Goal: Task Accomplishment & Management: Use online tool/utility

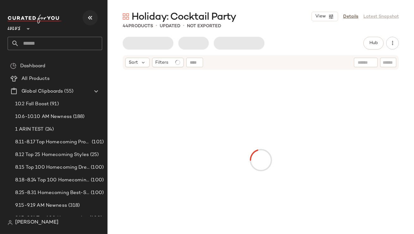
click at [91, 22] on button "button" at bounding box center [90, 17] width 15 height 15
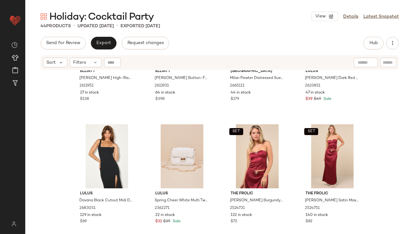
scroll to position [936, 0]
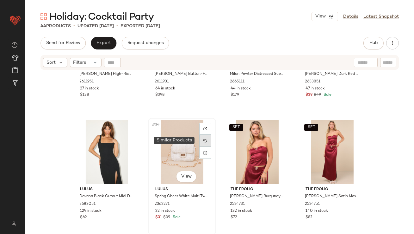
click at [202, 142] on div at bounding box center [205, 141] width 12 height 12
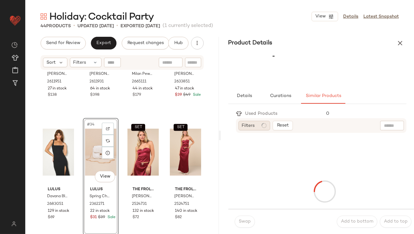
click at [263, 128] on div "Filters" at bounding box center [255, 125] width 32 height 9
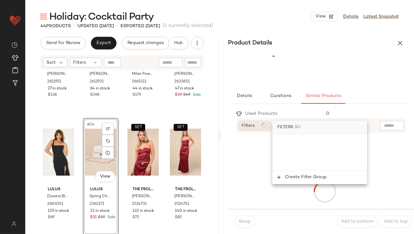
click at [251, 124] on span "Filters" at bounding box center [248, 125] width 13 height 7
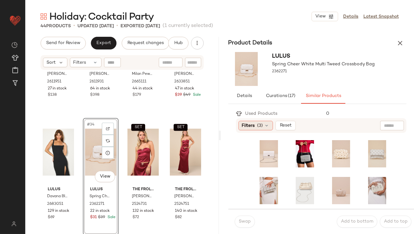
click at [263, 126] on span "(3)" at bounding box center [261, 125] width 6 height 7
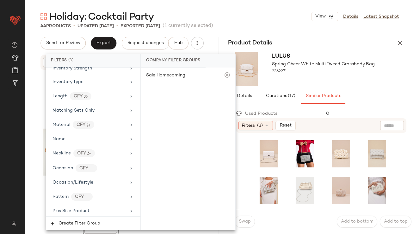
scroll to position [517, 0]
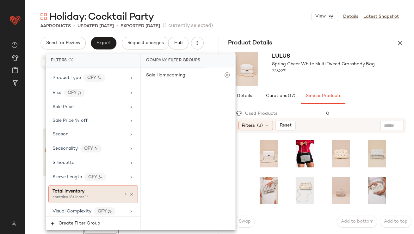
click at [82, 189] on span "Total Inventory" at bounding box center [69, 191] width 32 height 5
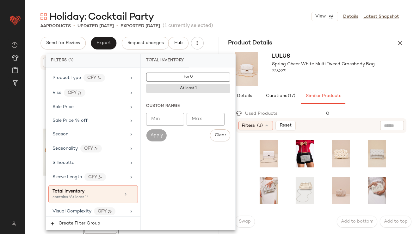
click at [175, 115] on input "Min" at bounding box center [165, 119] width 38 height 13
type input "**"
click at [319, 72] on div "2362271" at bounding box center [324, 71] width 103 height 9
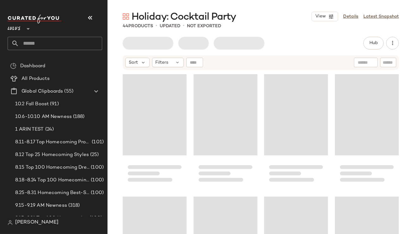
click at [91, 24] on button "button" at bounding box center [90, 17] width 15 height 15
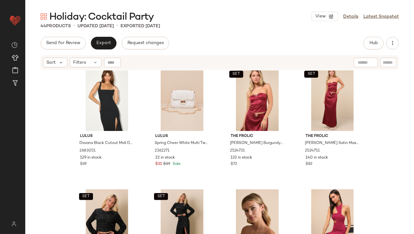
scroll to position [988, 0]
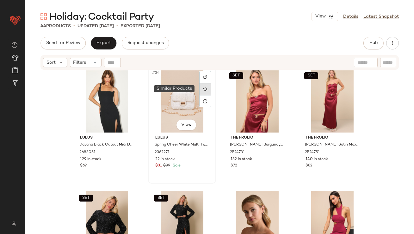
click at [201, 86] on div at bounding box center [205, 89] width 12 height 12
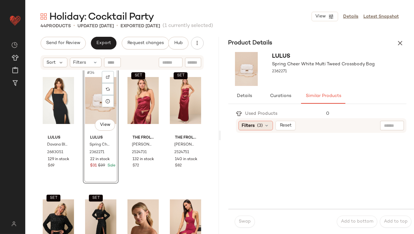
click at [255, 122] on div "Filters (3)" at bounding box center [256, 125] width 34 height 9
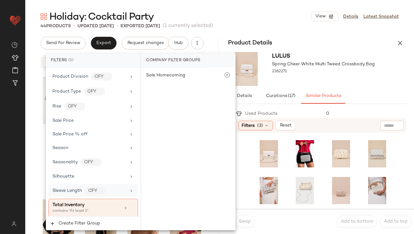
scroll to position [517, 0]
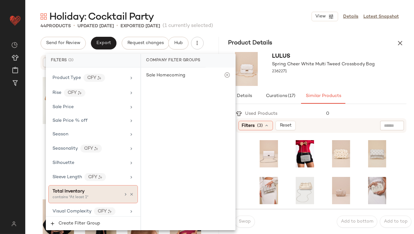
click at [85, 190] on div "Total Inventory" at bounding box center [87, 191] width 68 height 7
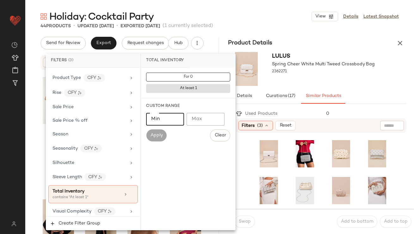
click at [180, 119] on input "Min" at bounding box center [165, 119] width 38 height 13
type input "**"
click at [317, 78] on div at bounding box center [324, 77] width 103 height 5
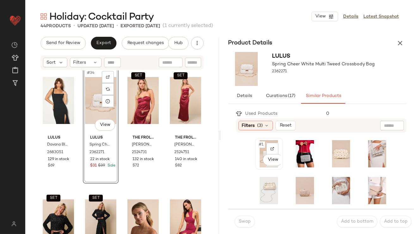
click at [259, 150] on div "#1 View" at bounding box center [269, 153] width 24 height 27
click at [243, 219] on span "Swap" at bounding box center [245, 221] width 12 height 5
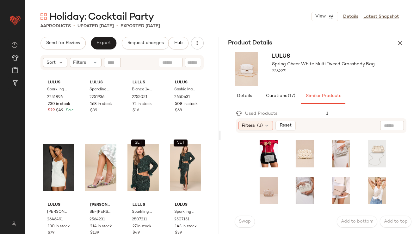
scroll to position [1166, 0]
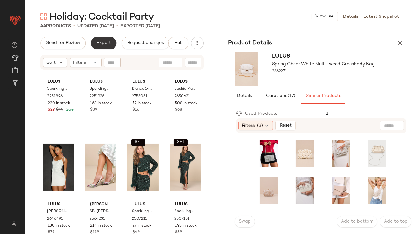
click at [97, 47] on button "Export" at bounding box center [104, 43] width 26 height 13
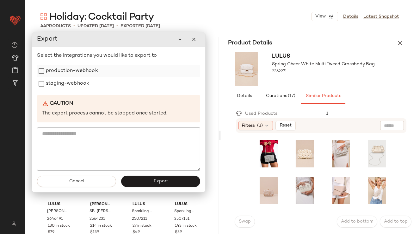
click at [96, 69] on label "production-webhook" at bounding box center [72, 71] width 52 height 13
click at [85, 84] on label "staging-webhook" at bounding box center [67, 83] width 43 height 13
click at [140, 179] on button "Export" at bounding box center [160, 180] width 79 height 11
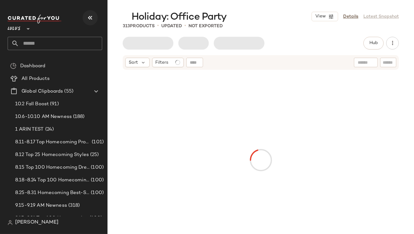
click at [90, 17] on icon "button" at bounding box center [90, 18] width 8 height 8
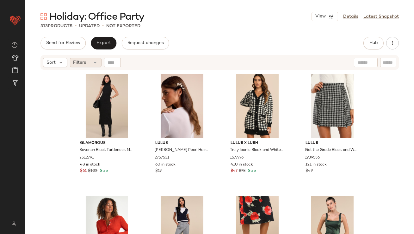
click at [78, 61] on span "Filters" at bounding box center [79, 62] width 13 height 7
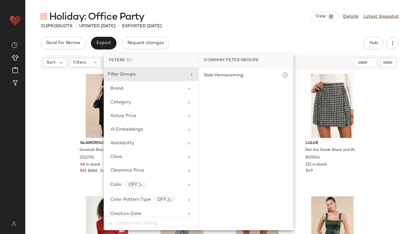
scroll to position [500, 0]
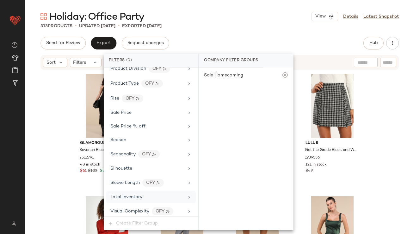
click at [116, 195] on span "Total Inventory" at bounding box center [126, 196] width 32 height 5
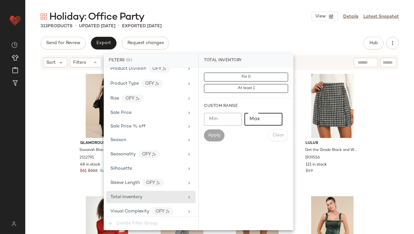
click at [266, 120] on input "Max" at bounding box center [264, 119] width 38 height 13
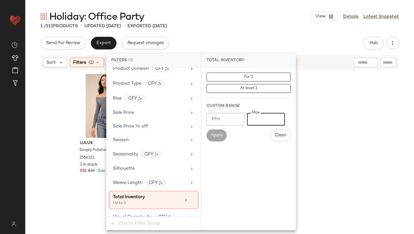
type input "*"
click at [231, 30] on div "Holiday: Office Party View Details Latest Snapshot 1 / 313 Products • updated […" at bounding box center [219, 121] width 389 height 223
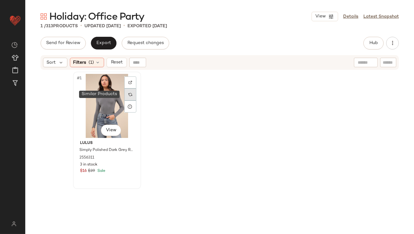
click at [126, 93] on div at bounding box center [130, 94] width 12 height 12
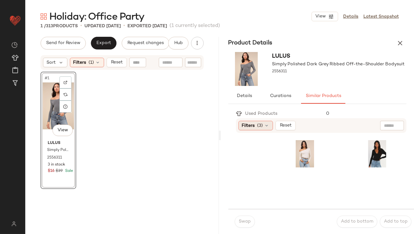
click at [256, 128] on div "Filters (3)" at bounding box center [256, 125] width 34 height 9
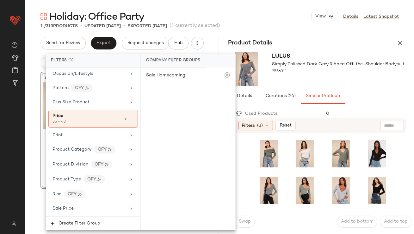
scroll to position [517, 0]
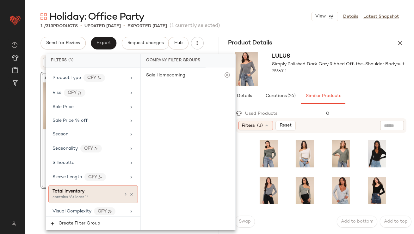
click at [88, 194] on div "contains "At least 1"" at bounding box center [84, 197] width 63 height 6
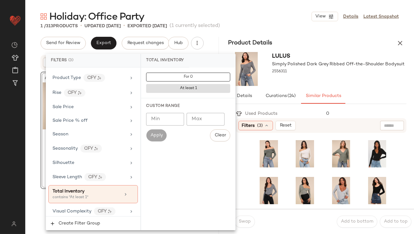
click at [163, 116] on input "Min" at bounding box center [165, 119] width 38 height 13
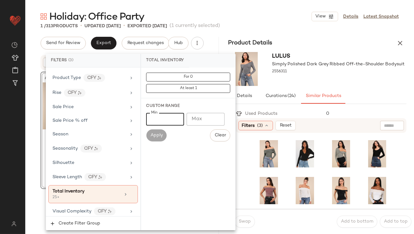
type input "**"
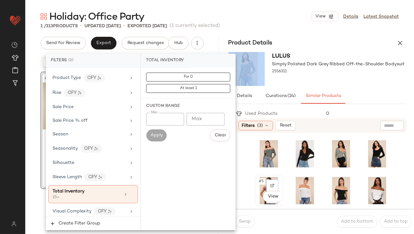
click at [258, 185] on div "#5 View" at bounding box center [269, 190] width 24 height 27
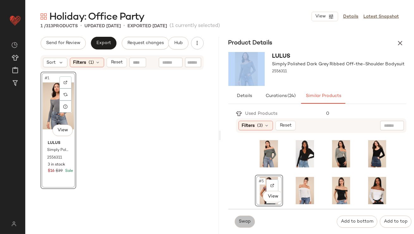
click at [247, 220] on span "Swap" at bounding box center [245, 221] width 12 height 5
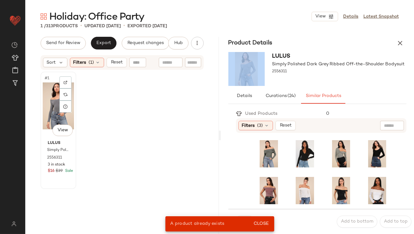
click at [56, 103] on div "#1 View" at bounding box center [58, 106] width 31 height 64
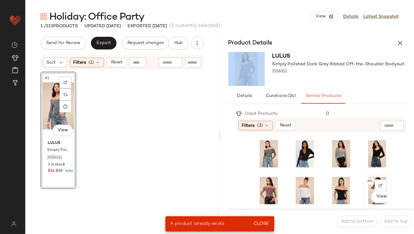
click at [367, 183] on span "#8" at bounding box center [370, 181] width 7 height 6
click at [262, 220] on button "Close" at bounding box center [261, 223] width 21 height 11
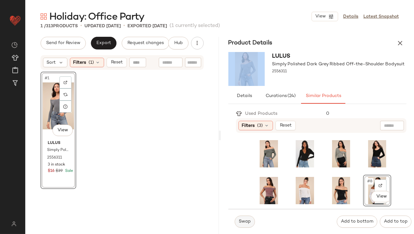
click at [245, 221] on span "Swap" at bounding box center [245, 221] width 12 height 5
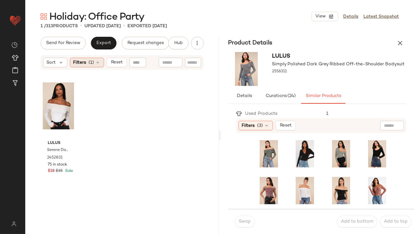
click at [83, 66] on div "Filters (1)" at bounding box center [87, 62] width 34 height 9
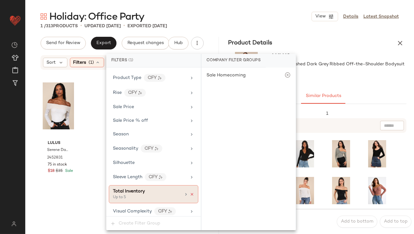
click at [190, 192] on icon at bounding box center [192, 194] width 4 height 4
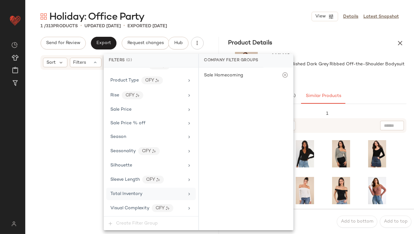
scroll to position [500, 0]
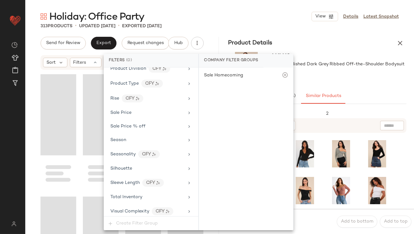
click at [400, 41] on icon "button" at bounding box center [401, 43] width 8 height 8
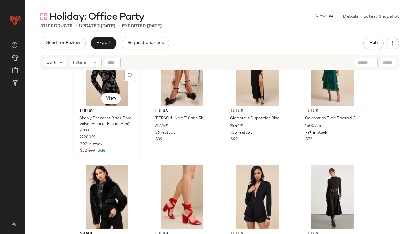
scroll to position [1141, 0]
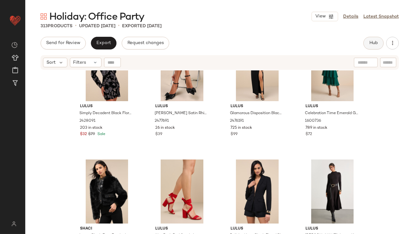
click at [378, 43] on span "Hub" at bounding box center [373, 43] width 9 height 5
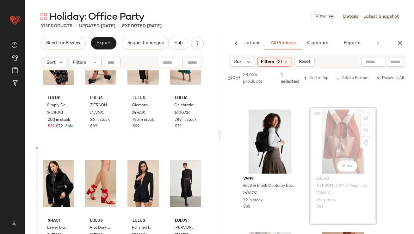
scroll to position [1151, 0]
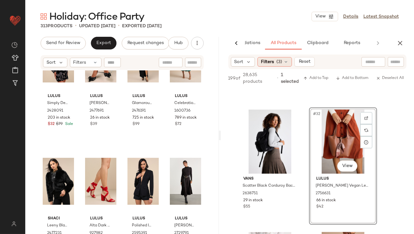
click at [271, 60] on span "Filters" at bounding box center [267, 62] width 13 height 7
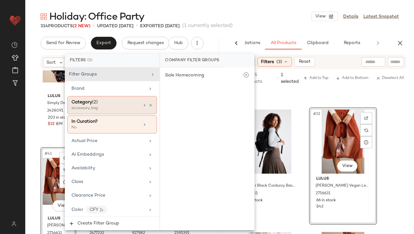
click at [120, 99] on div "Category (2)" at bounding box center [106, 102] width 68 height 7
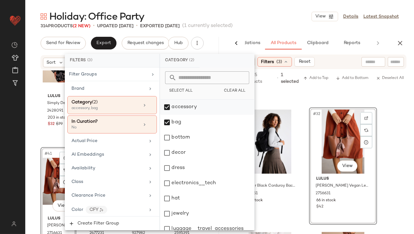
click at [168, 107] on div "accessory" at bounding box center [207, 106] width 94 height 15
click at [168, 124] on div "bag" at bounding box center [207, 122] width 94 height 15
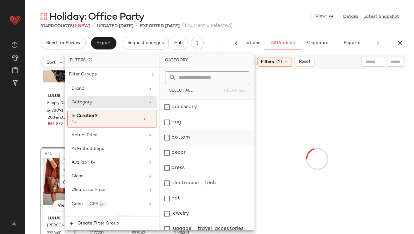
click at [170, 139] on div "bottom" at bounding box center [207, 137] width 94 height 15
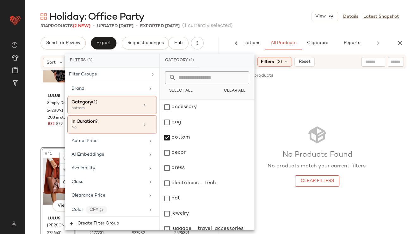
click at [253, 20] on div "Holiday: Office Party View Details Latest Snapshot" at bounding box center [219, 16] width 389 height 13
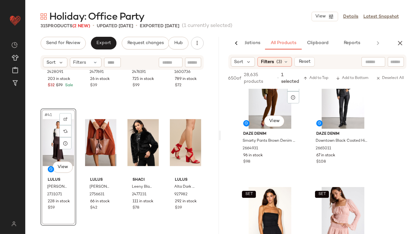
scroll to position [383, 0]
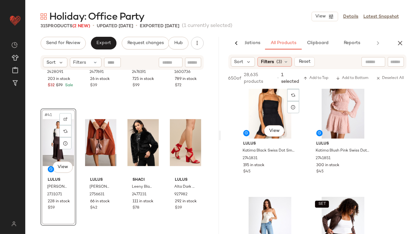
click at [273, 61] on span "Filters" at bounding box center [267, 62] width 13 height 7
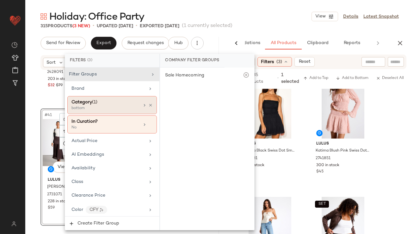
click at [117, 102] on div "Category (1)" at bounding box center [106, 102] width 68 height 7
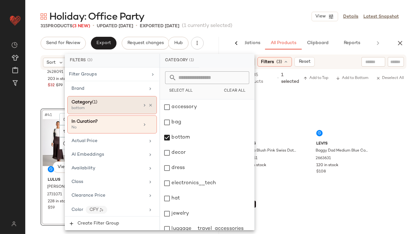
click at [115, 106] on div "bottom" at bounding box center [103, 108] width 63 height 6
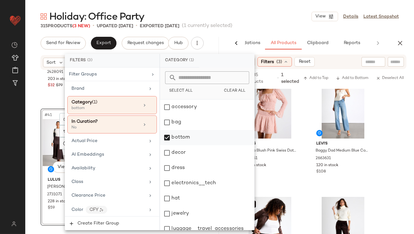
click at [174, 138] on div "bottom" at bounding box center [207, 137] width 94 height 15
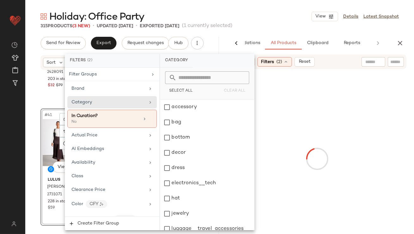
click at [173, 167] on div "dress" at bounding box center [207, 167] width 94 height 15
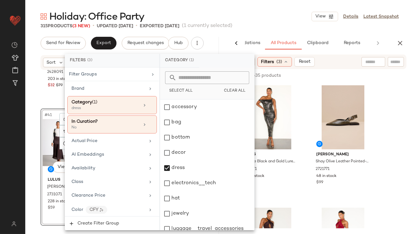
click at [292, 5] on main "Holiday: Office Party View Details Latest Snapshot 315 Products (3 New) • updat…" at bounding box center [207, 117] width 414 height 234
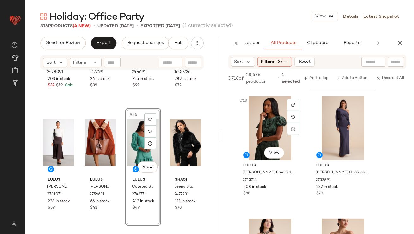
scroll to position [719, 0]
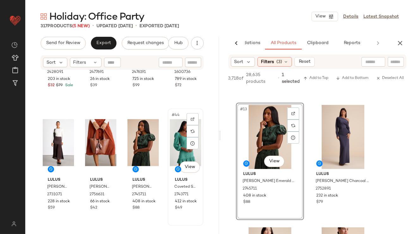
click at [176, 142] on div "#44 View" at bounding box center [185, 142] width 31 height 64
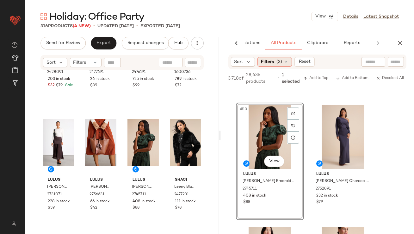
click at [285, 63] on icon at bounding box center [286, 61] width 5 height 5
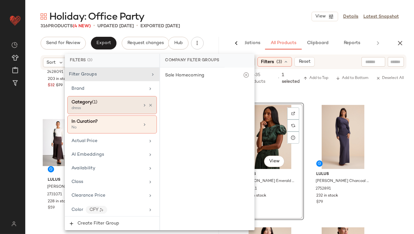
click at [114, 105] on div "dress" at bounding box center [103, 108] width 63 height 6
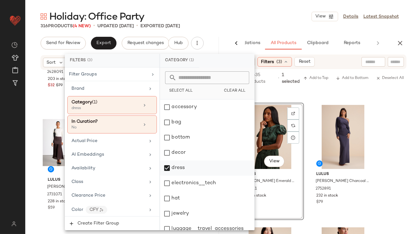
click at [179, 168] on div "dress" at bounding box center [207, 167] width 94 height 15
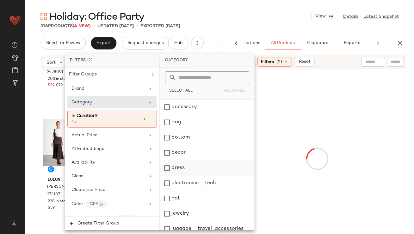
scroll to position [128, 0]
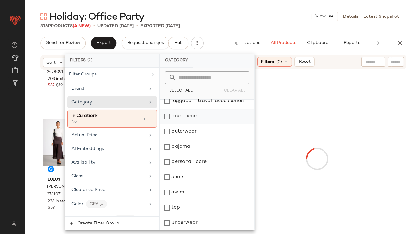
click at [170, 207] on div "top" at bounding box center [207, 207] width 94 height 15
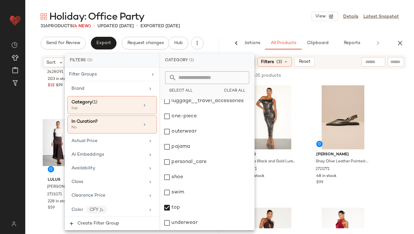
click at [268, 11] on div "Holiday: Office Party View Details Latest Snapshot" at bounding box center [219, 16] width 389 height 13
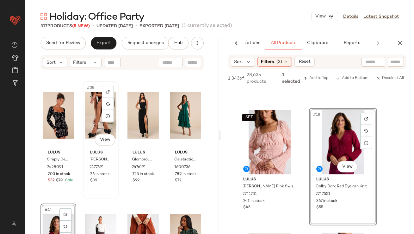
scroll to position [1090, 0]
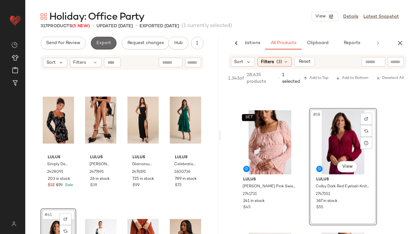
click at [98, 42] on span "Export" at bounding box center [103, 43] width 15 height 5
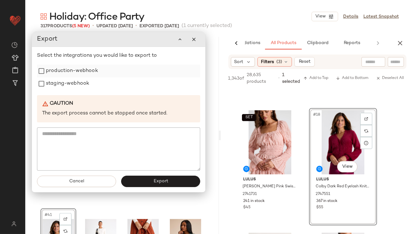
click at [77, 68] on label "production-webhook" at bounding box center [72, 71] width 52 height 13
click at [77, 79] on label "staging-webhook" at bounding box center [67, 83] width 43 height 13
click at [148, 176] on button "Export" at bounding box center [160, 180] width 79 height 11
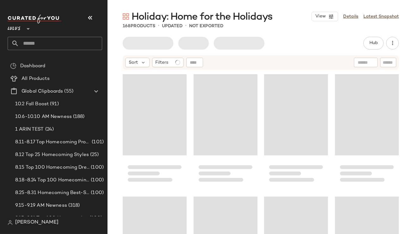
click at [90, 11] on button "button" at bounding box center [90, 17] width 15 height 15
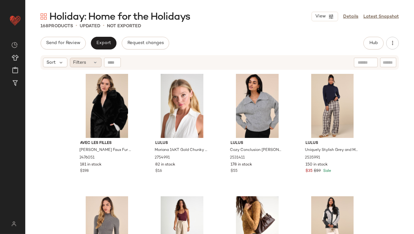
click at [87, 62] on div "Filters" at bounding box center [86, 62] width 32 height 9
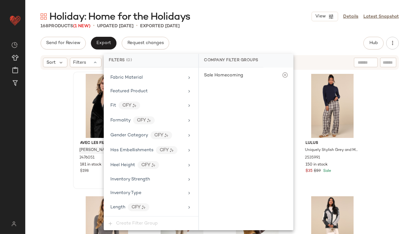
scroll to position [486, 0]
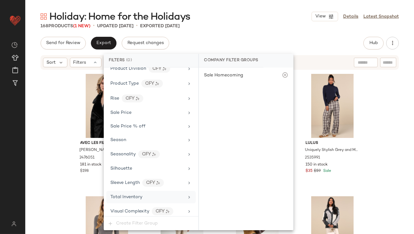
click at [122, 195] on span "Total Inventory" at bounding box center [126, 196] width 32 height 5
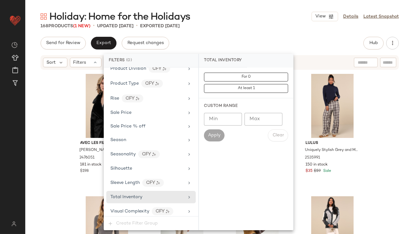
click at [270, 114] on input "Max" at bounding box center [264, 119] width 38 height 13
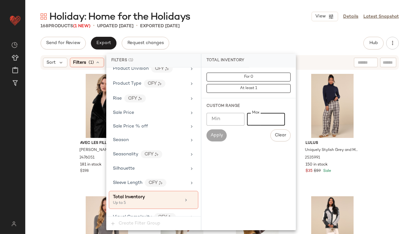
type input "*"
click at [256, 40] on div "Send for Review Export Request changes Hub Send for Review External Review Inte…" at bounding box center [220, 43] width 359 height 13
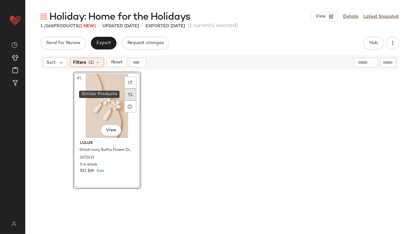
click at [128, 95] on img at bounding box center [130, 94] width 4 height 4
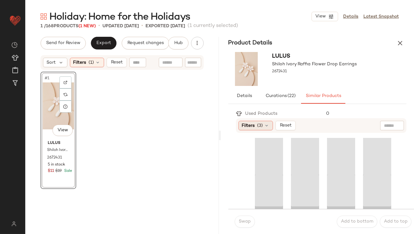
click at [252, 121] on div "Filters (3)" at bounding box center [256, 125] width 34 height 9
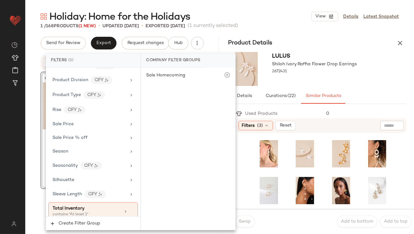
scroll to position [517, 0]
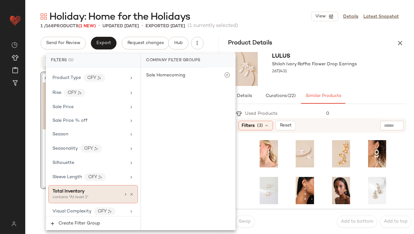
click at [78, 189] on span "Total Inventory" at bounding box center [69, 191] width 32 height 5
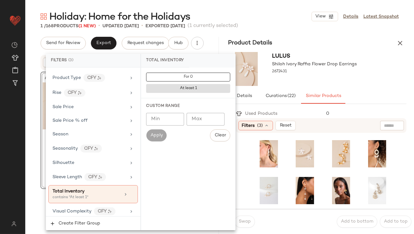
click at [170, 119] on input "Min" at bounding box center [165, 119] width 38 height 13
type input "**"
click at [376, 77] on div "Lulus Shiloh Ivory Raffia Flower Drop Earrings 2672431" at bounding box center [318, 68] width 194 height 39
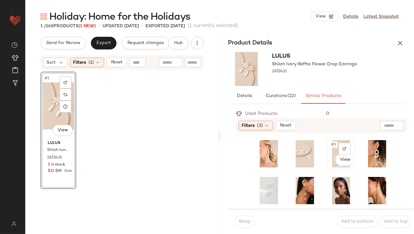
click at [329, 144] on div "#3 View" at bounding box center [341, 153] width 24 height 27
click at [243, 219] on span "Swap" at bounding box center [245, 221] width 12 height 5
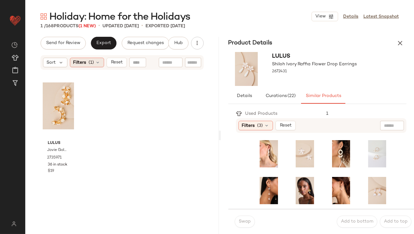
click at [78, 64] on span "Filters" at bounding box center [79, 62] width 13 height 7
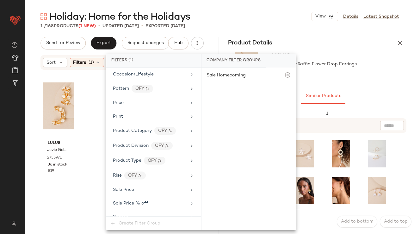
scroll to position [492, 0]
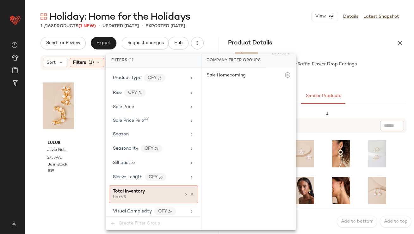
click at [189, 191] on div at bounding box center [189, 193] width 11 height 5
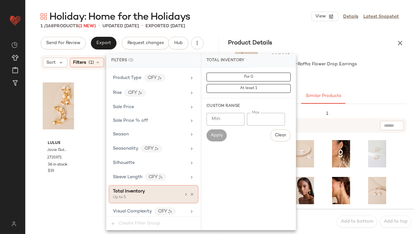
click at [190, 192] on icon at bounding box center [192, 194] width 4 height 4
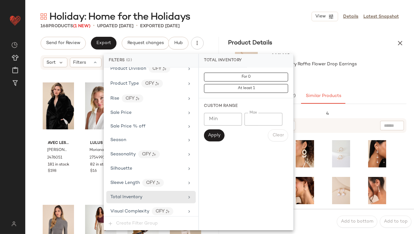
click at [400, 37] on button "button" at bounding box center [400, 43] width 13 height 13
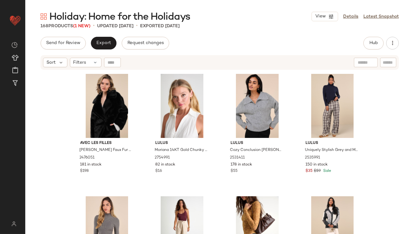
click at [268, 22] on div "Holiday: Home for the Holidays View Details Latest Snapshot" at bounding box center [219, 16] width 389 height 13
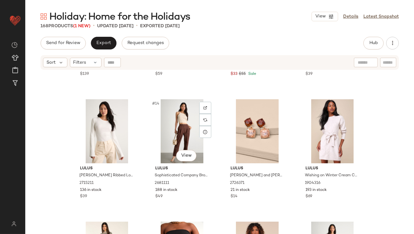
scroll to position [367, 0]
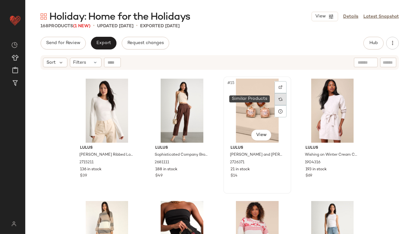
click at [283, 97] on div at bounding box center [281, 99] width 12 height 12
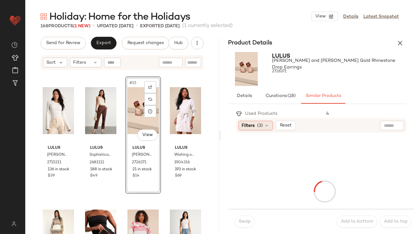
click at [251, 126] on span "Filters" at bounding box center [248, 125] width 13 height 7
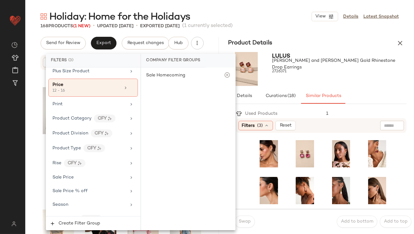
scroll to position [517, 0]
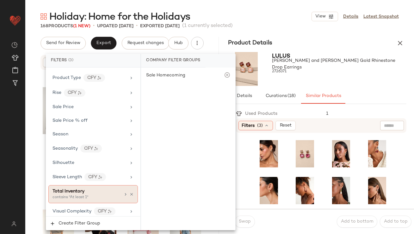
click at [102, 188] on div "Total Inventory" at bounding box center [87, 191] width 68 height 7
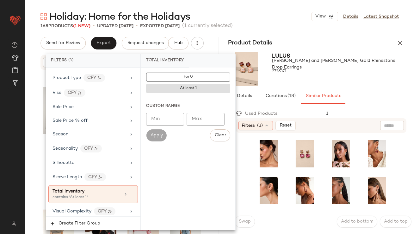
click at [171, 118] on input "Min" at bounding box center [165, 119] width 38 height 13
type input "**"
click at [345, 79] on div at bounding box center [340, 77] width 135 height 5
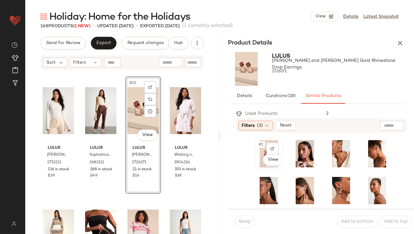
click at [264, 146] on span "#1" at bounding box center [262, 144] width 7 height 6
click at [240, 223] on span "Swap" at bounding box center [245, 221] width 12 height 5
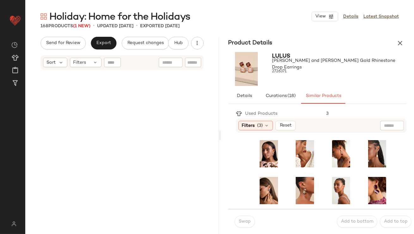
scroll to position [1503, 0]
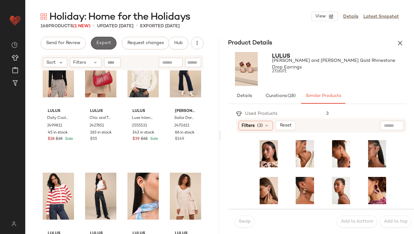
click at [108, 39] on button "Export" at bounding box center [104, 43] width 26 height 13
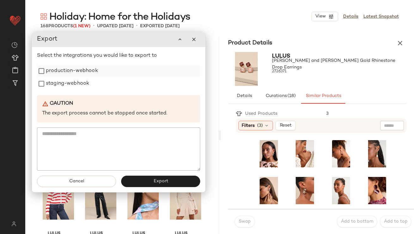
click at [72, 73] on label "production-webhook" at bounding box center [72, 71] width 52 height 13
click at [68, 81] on label "staging-webhook" at bounding box center [67, 83] width 43 height 13
click at [146, 178] on button "Export" at bounding box center [160, 180] width 79 height 11
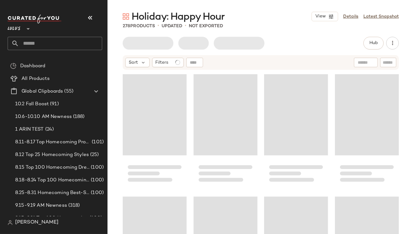
click at [84, 20] on button "button" at bounding box center [90, 17] width 15 height 15
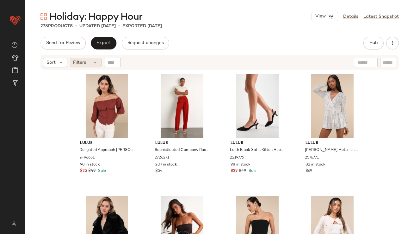
click at [79, 57] on div "Sort Filters" at bounding box center [220, 62] width 359 height 15
click at [81, 64] on span "Filters" at bounding box center [79, 62] width 13 height 7
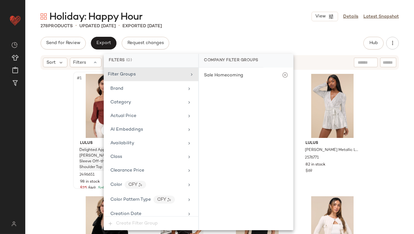
scroll to position [486, 0]
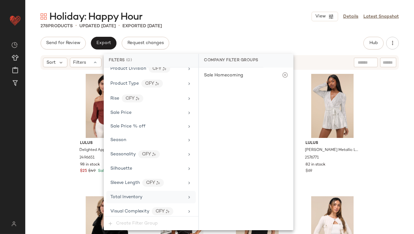
click at [129, 196] on div "Total Inventory" at bounding box center [126, 196] width 32 height 7
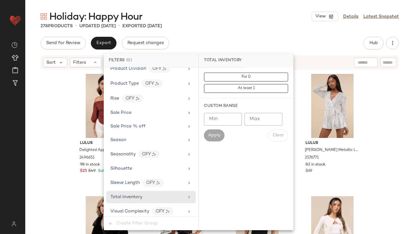
click at [264, 123] on input "Max" at bounding box center [264, 119] width 38 height 13
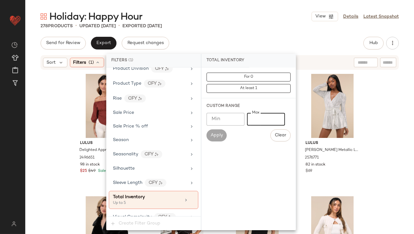
type input "*"
click at [285, 21] on div "Holiday: Happy Hour View Details Latest Snapshot" at bounding box center [219, 16] width 389 height 13
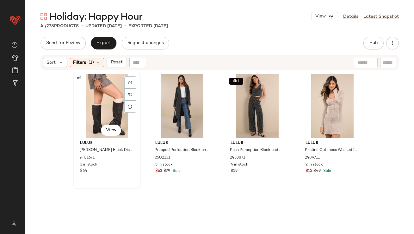
click at [103, 87] on div "#1 View" at bounding box center [107, 106] width 64 height 64
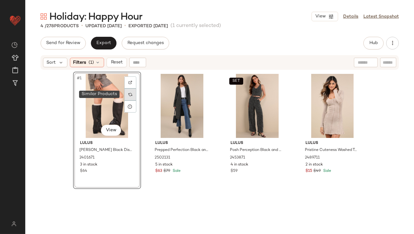
click at [129, 94] on img at bounding box center [130, 94] width 4 height 4
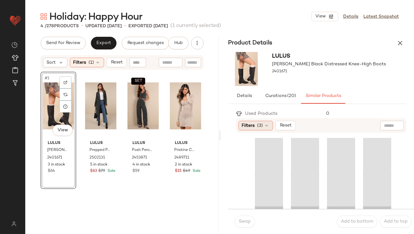
click at [241, 124] on div "Filters (3)" at bounding box center [256, 125] width 34 height 9
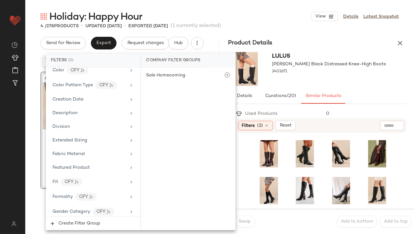
scroll to position [517, 0]
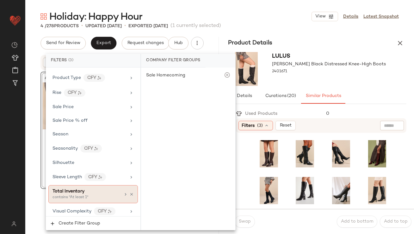
click at [96, 189] on div "Total Inventory" at bounding box center [87, 191] width 68 height 7
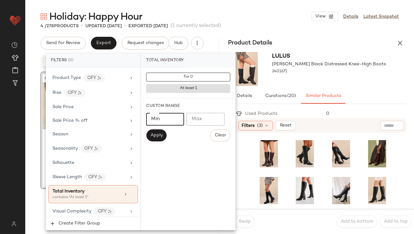
type input "**"
click at [176, 121] on input "**" at bounding box center [165, 119] width 38 height 13
type input "**"
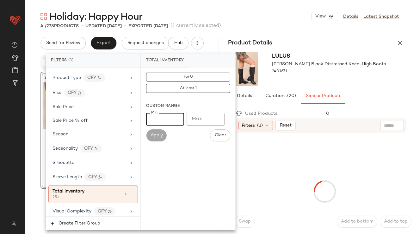
type input "**"
click at [349, 77] on div at bounding box center [330, 77] width 114 height 5
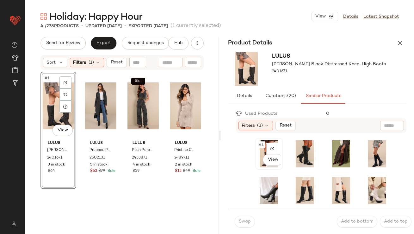
click at [262, 147] on div "#1 View" at bounding box center [269, 153] width 24 height 27
click at [239, 222] on span "Swap" at bounding box center [245, 221] width 12 height 5
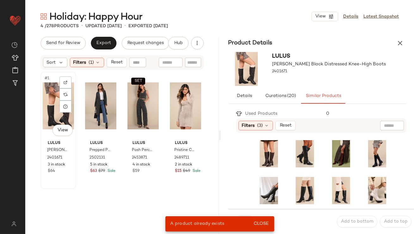
click at [51, 109] on div "#1 View" at bounding box center [58, 106] width 31 height 64
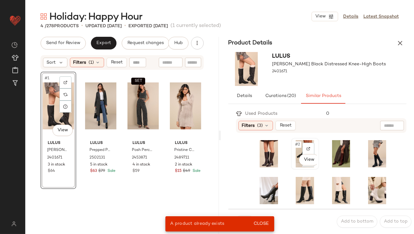
click at [299, 147] on div "#2 View" at bounding box center [305, 153] width 24 height 27
click at [261, 221] on span "Close" at bounding box center [262, 223] width 16 height 5
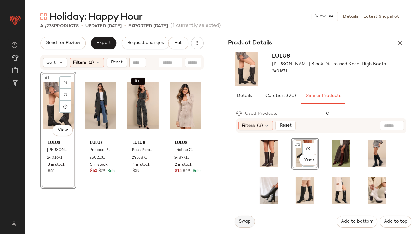
click at [242, 222] on span "Swap" at bounding box center [245, 221] width 12 height 5
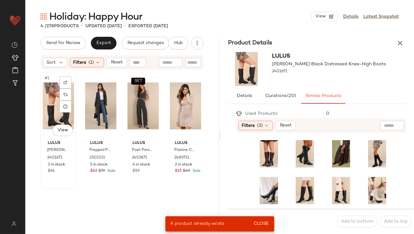
click at [57, 110] on div "#1 View" at bounding box center [58, 106] width 31 height 64
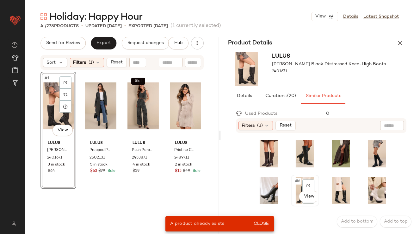
click at [295, 183] on span "#6" at bounding box center [298, 181] width 7 height 6
click at [265, 222] on span "Close" at bounding box center [262, 223] width 16 height 5
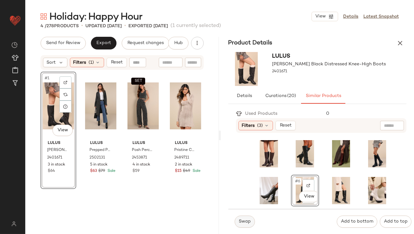
click at [235, 221] on button "Swap" at bounding box center [245, 221] width 20 height 12
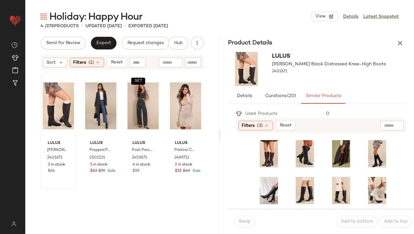
click at [53, 110] on div at bounding box center [58, 106] width 31 height 64
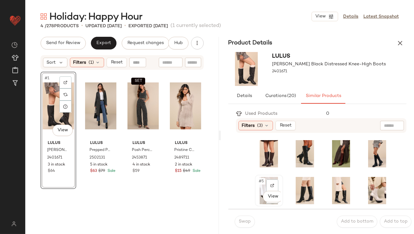
click at [265, 184] on div "#5 View" at bounding box center [269, 190] width 24 height 27
click at [247, 216] on button "Swap" at bounding box center [245, 221] width 20 height 12
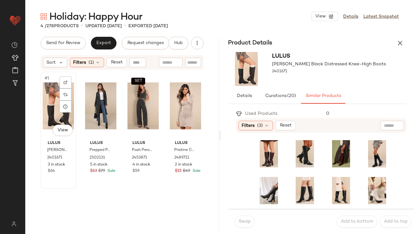
click at [54, 91] on div "#1 View" at bounding box center [58, 106] width 31 height 64
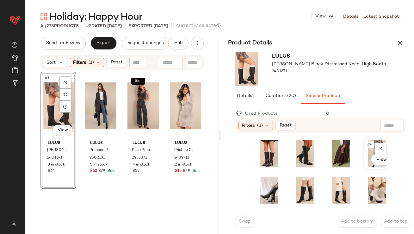
click at [366, 148] on div "#4 View" at bounding box center [378, 153] width 24 height 27
click at [248, 220] on span "Swap" at bounding box center [245, 221] width 12 height 5
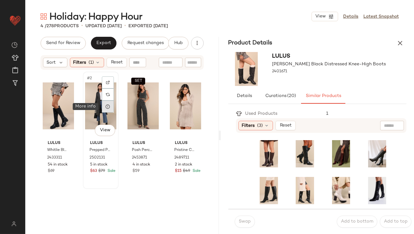
click at [102, 103] on div at bounding box center [108, 106] width 12 height 12
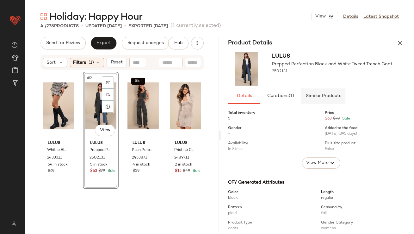
click at [310, 96] on span "Similar Products" at bounding box center [323, 95] width 36 height 5
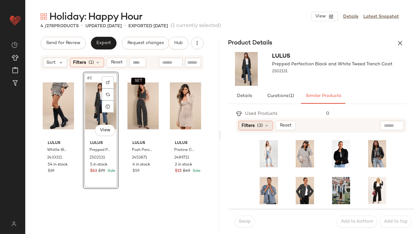
click at [246, 126] on span "Filters" at bounding box center [248, 125] width 13 height 7
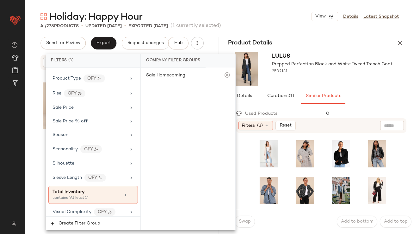
scroll to position [517, 0]
click at [83, 189] on span "Total Inventory" at bounding box center [69, 191] width 32 height 5
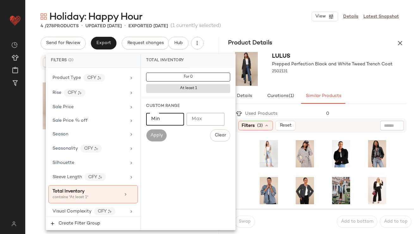
click at [157, 119] on input "Min" at bounding box center [165, 119] width 38 height 13
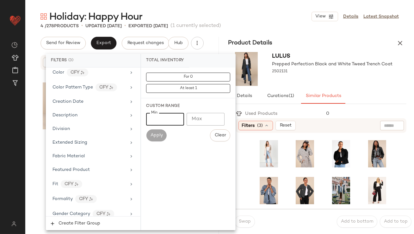
scroll to position [0, 0]
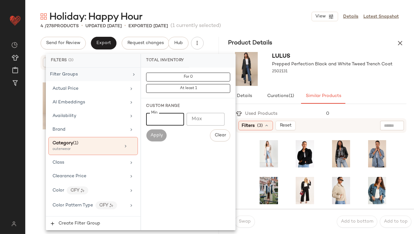
type input "**"
click at [94, 72] on div "Filter Groups" at bounding box center [89, 74] width 79 height 7
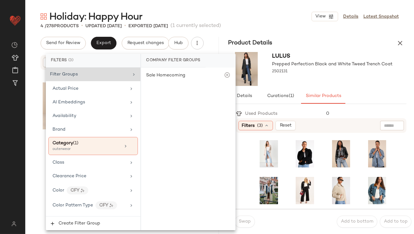
click at [95, 73] on div "Filter Groups" at bounding box center [89, 74] width 79 height 7
click at [387, 70] on img "button" at bounding box center [389, 72] width 4 height 4
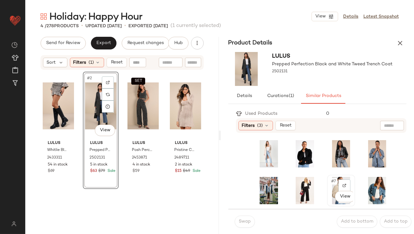
click at [331, 179] on span "#7" at bounding box center [334, 181] width 7 height 6
click at [241, 221] on span "Swap" at bounding box center [245, 221] width 12 height 5
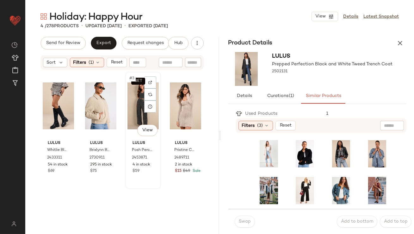
click at [129, 94] on div "SET #3 View" at bounding box center [143, 106] width 31 height 64
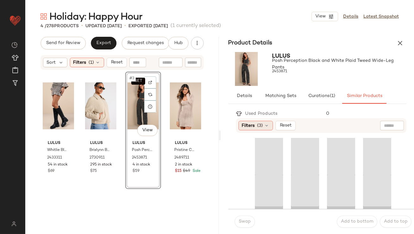
click at [250, 124] on span "Filters" at bounding box center [248, 125] width 13 height 7
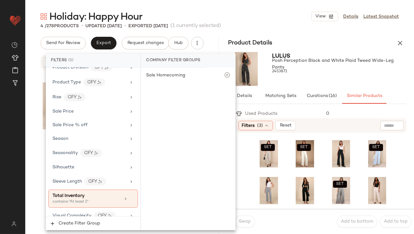
scroll to position [517, 0]
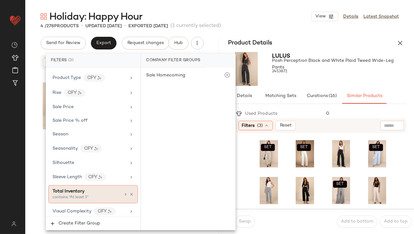
click at [68, 195] on div "contains "At least 1"" at bounding box center [84, 197] width 63 height 6
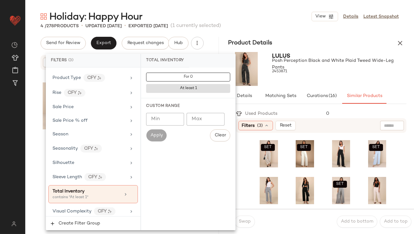
click at [160, 117] on input "Min" at bounding box center [165, 119] width 38 height 13
type input "**"
click at [312, 65] on span "Posh Perception Black and White Plaid Tweed Wide-Leg Pants" at bounding box center [334, 63] width 123 height 13
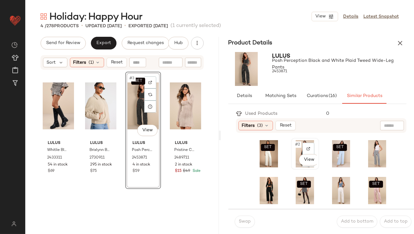
click at [295, 150] on div "#2 View" at bounding box center [305, 153] width 24 height 27
click at [246, 223] on span "Swap" at bounding box center [245, 221] width 12 height 5
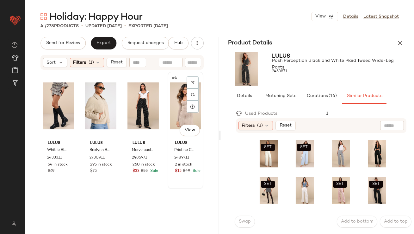
click at [175, 110] on div "#4 View" at bounding box center [185, 106] width 31 height 64
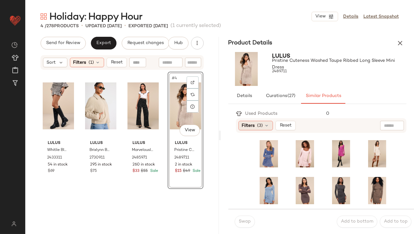
click at [248, 125] on span "Filters" at bounding box center [248, 125] width 13 height 7
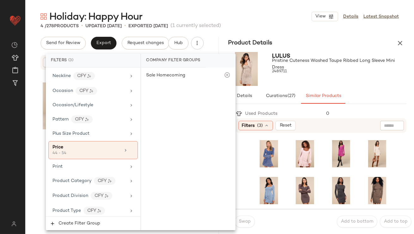
scroll to position [513, 0]
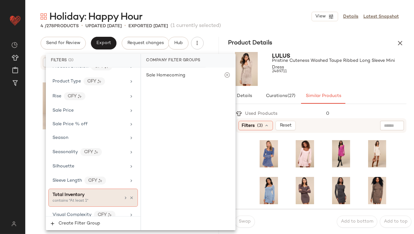
click at [80, 192] on span "Total Inventory" at bounding box center [69, 194] width 32 height 5
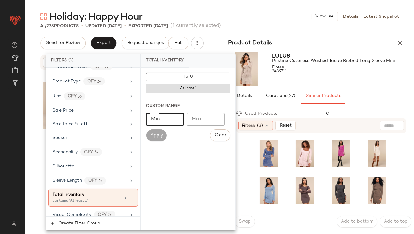
click at [163, 120] on input "Min" at bounding box center [165, 119] width 38 height 13
type input "**"
click at [302, 75] on div at bounding box center [340, 77] width 135 height 5
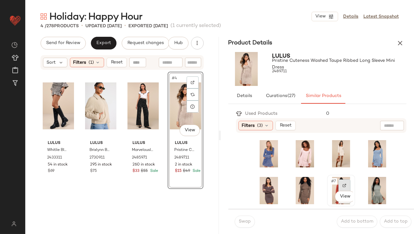
click at [339, 179] on div at bounding box center [345, 185] width 12 height 12
click at [329, 184] on div "#7 View" at bounding box center [341, 190] width 24 height 27
click at [248, 219] on span "Swap" at bounding box center [245, 221] width 12 height 5
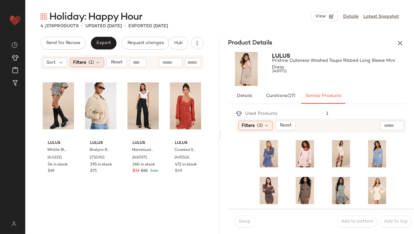
click at [86, 63] on div "Filters (1)" at bounding box center [87, 62] width 34 height 9
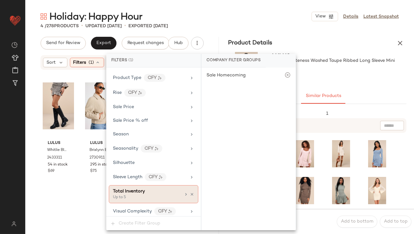
click at [191, 192] on icon at bounding box center [192, 194] width 4 height 4
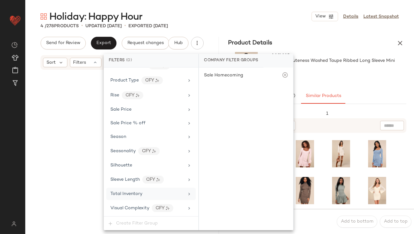
scroll to position [486, 0]
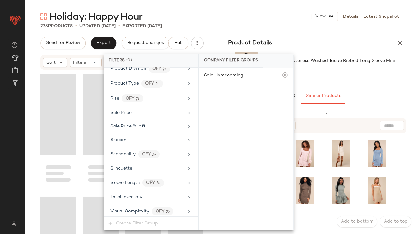
click at [400, 44] on icon "button" at bounding box center [401, 43] width 8 height 8
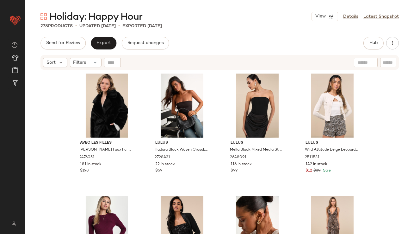
scroll to position [135, 0]
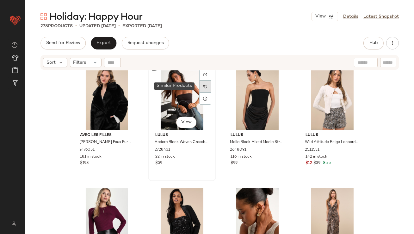
click at [200, 86] on div at bounding box center [205, 86] width 12 height 12
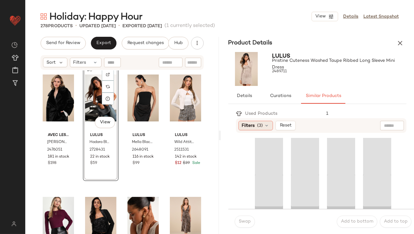
click at [260, 124] on span "(3)" at bounding box center [261, 125] width 6 height 7
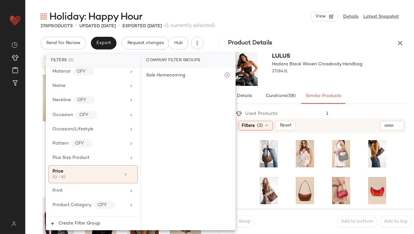
scroll to position [517, 0]
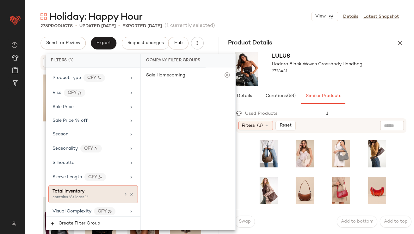
click at [77, 191] on div "Total Inventory" at bounding box center [69, 191] width 32 height 7
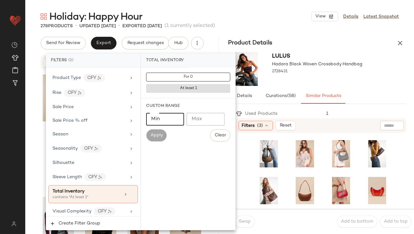
click at [168, 121] on input "Min" at bounding box center [165, 119] width 38 height 13
type input "**"
click at [367, 80] on div "Lulus Hadara Black Woven Crossbody Handbag 2728431" at bounding box center [318, 68] width 194 height 39
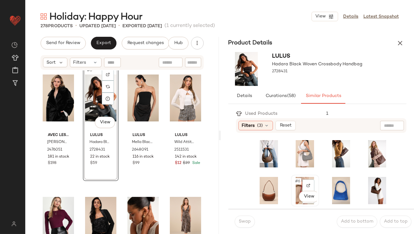
click at [296, 183] on span "#6" at bounding box center [298, 181] width 7 height 6
click at [241, 224] on button "Swap" at bounding box center [245, 221] width 20 height 12
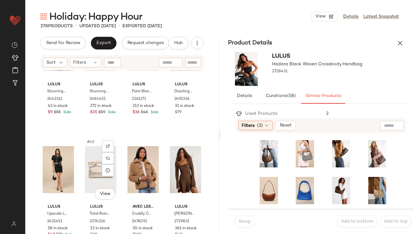
scroll to position [1195, 0]
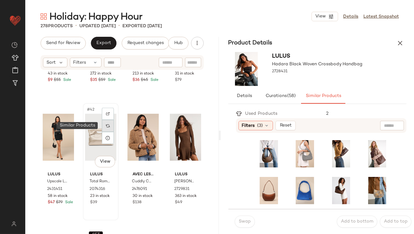
click at [109, 126] on div at bounding box center [108, 126] width 12 height 12
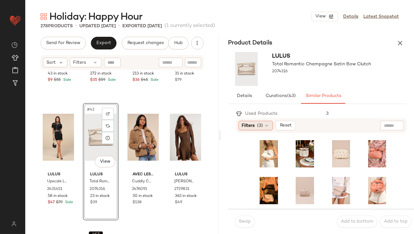
click at [256, 122] on div "Filters (3)" at bounding box center [256, 125] width 34 height 9
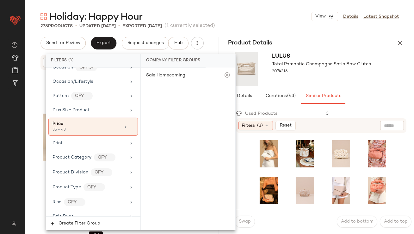
scroll to position [517, 0]
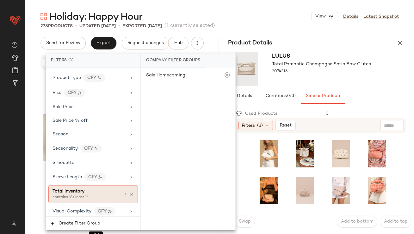
click at [59, 196] on div "contains "At least 1"" at bounding box center [84, 197] width 63 height 6
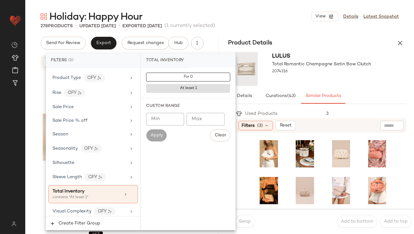
click at [174, 110] on div "Custom Range Min Min Max Max Apply Clear" at bounding box center [188, 122] width 94 height 48
click at [172, 114] on input "Min" at bounding box center [165, 119] width 38 height 13
type input "**"
click at [364, 74] on button "button" at bounding box center [367, 71] width 9 height 9
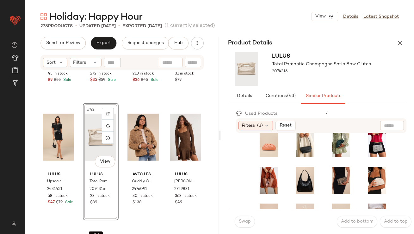
scroll to position [54, 0]
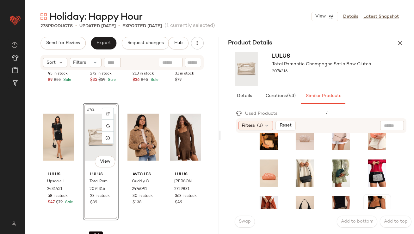
click at [366, 196] on div at bounding box center [378, 209] width 24 height 27
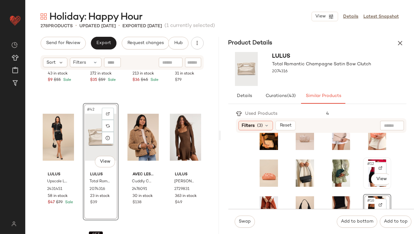
click at [367, 161] on span "#12" at bounding box center [371, 163] width 9 height 6
click at [239, 220] on span "Swap" at bounding box center [245, 221] width 12 height 5
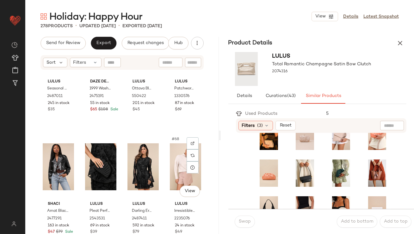
scroll to position [1899, 0]
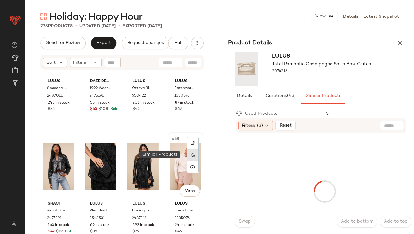
click at [191, 156] on img at bounding box center [193, 155] width 4 height 4
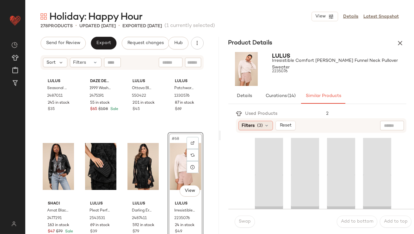
click at [250, 123] on span "Filters" at bounding box center [248, 125] width 13 height 7
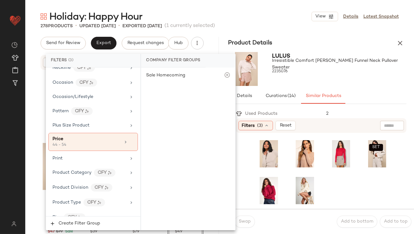
scroll to position [517, 0]
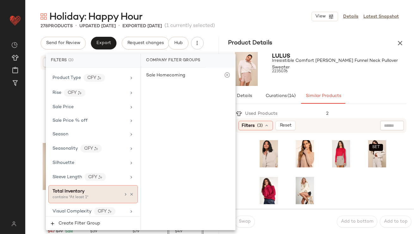
click at [79, 189] on span "Total Inventory" at bounding box center [69, 191] width 32 height 5
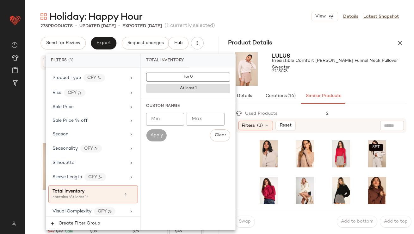
click at [159, 122] on input "Min" at bounding box center [165, 119] width 38 height 13
type input "**"
click at [300, 76] on div at bounding box center [340, 77] width 135 height 5
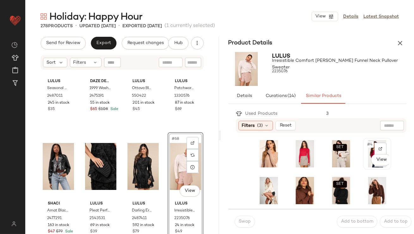
click at [367, 145] on span "#4" at bounding box center [370, 144] width 7 height 6
click at [237, 221] on button "Swap" at bounding box center [245, 221] width 20 height 12
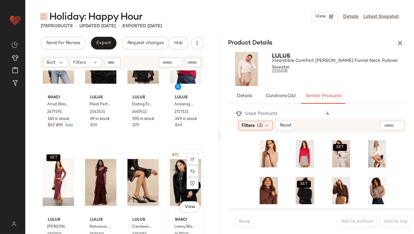
scroll to position [2025, 0]
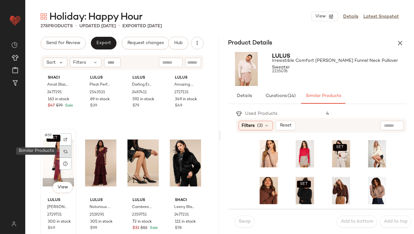
click at [68, 149] on div at bounding box center [66, 151] width 12 height 12
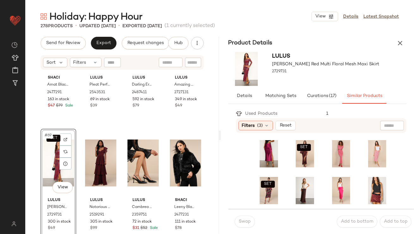
click at [264, 117] on div "Used Products 1" at bounding box center [321, 113] width 171 height 9
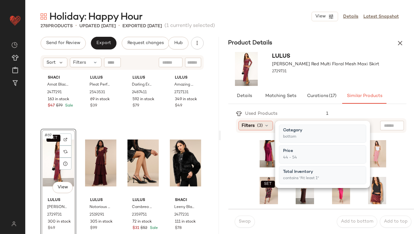
click at [261, 121] on div "Filters (3)" at bounding box center [256, 125] width 34 height 9
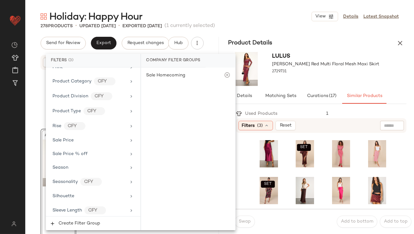
scroll to position [517, 0]
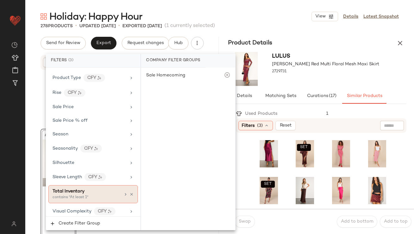
click at [90, 194] on div "contains "At least 1"" at bounding box center [84, 197] width 63 height 6
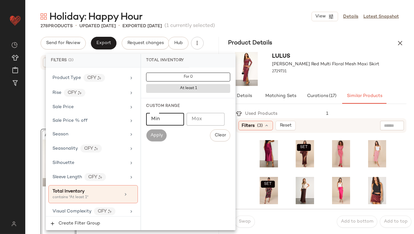
click at [172, 122] on input "Min" at bounding box center [165, 119] width 38 height 13
type input "**"
click at [296, 81] on div "Lulus Lani Red Multi Floral Mesh Maxi Skirt 2729731" at bounding box center [326, 69] width 107 height 34
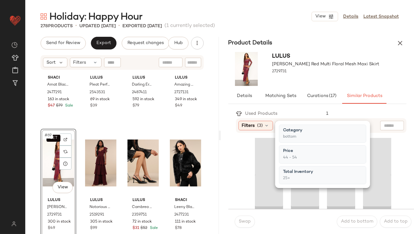
click at [297, 78] on div at bounding box center [326, 77] width 107 height 5
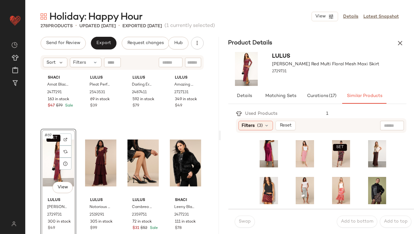
click at [260, 120] on div "Filters (3) Reset" at bounding box center [321, 125] width 171 height 15
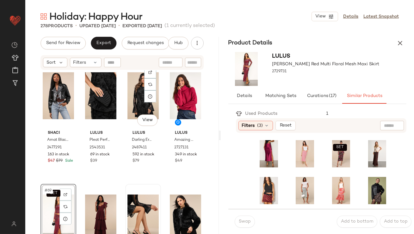
scroll to position [1970, 0]
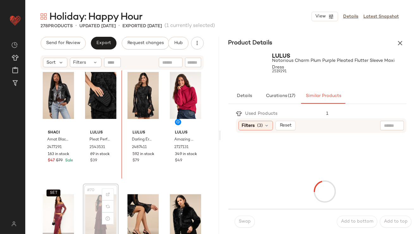
scroll to position [1971, 0]
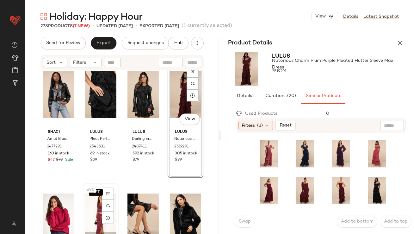
click at [93, 204] on div "SET #70 View" at bounding box center [100, 217] width 31 height 64
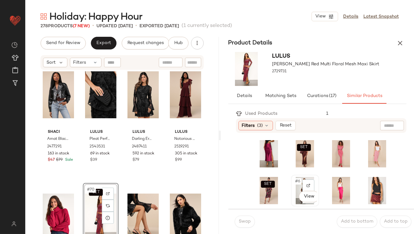
click at [295, 183] on span "#6" at bounding box center [298, 181] width 7 height 6
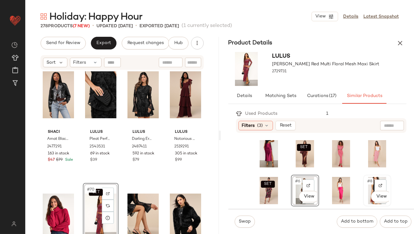
click at [367, 178] on span "#8" at bounding box center [370, 181] width 7 height 6
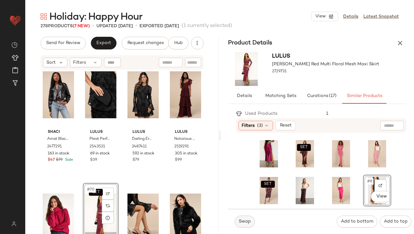
click at [240, 223] on span "Swap" at bounding box center [245, 221] width 12 height 5
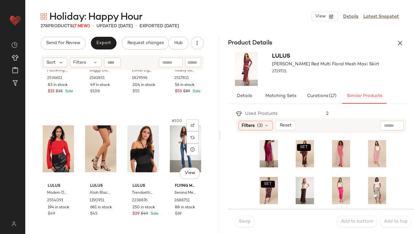
scroll to position [2904, 0]
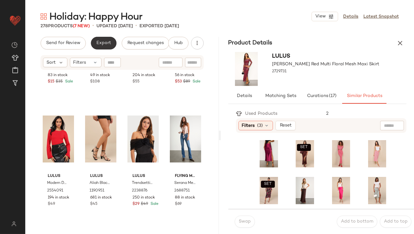
click at [111, 47] on button "Export" at bounding box center [104, 43] width 26 height 13
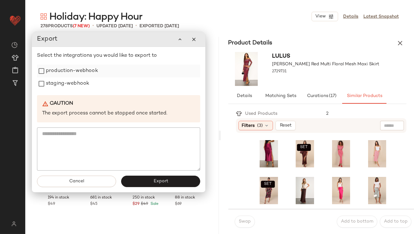
click at [86, 72] on label "production-webhook" at bounding box center [72, 71] width 52 height 13
click at [80, 93] on div "Select the integrations you would like to export to production-webhook staging-…" at bounding box center [118, 111] width 163 height 118
click at [81, 82] on label "staging-webhook" at bounding box center [67, 83] width 43 height 13
click at [166, 185] on button "Export" at bounding box center [160, 180] width 79 height 11
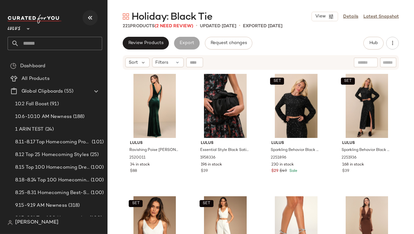
click at [93, 15] on icon "button" at bounding box center [90, 18] width 8 height 8
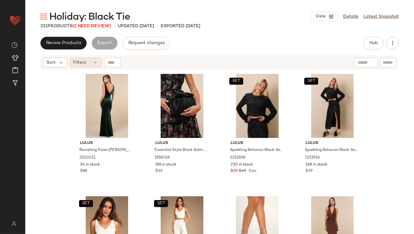
click at [90, 59] on div "Filters" at bounding box center [86, 62] width 32 height 9
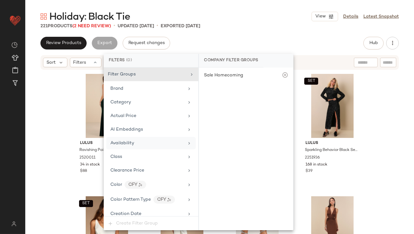
click at [115, 141] on span "Availability" at bounding box center [122, 143] width 24 height 5
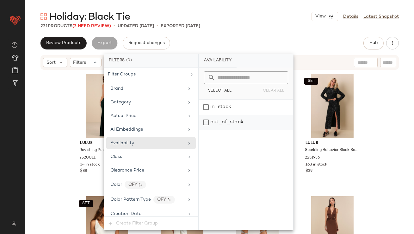
click at [229, 118] on div "out_of_stock" at bounding box center [246, 122] width 94 height 15
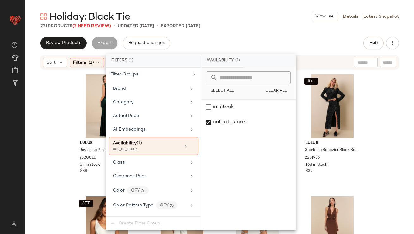
click at [263, 10] on div "Holiday: Black Tie View Details Latest Snapshot" at bounding box center [219, 16] width 389 height 13
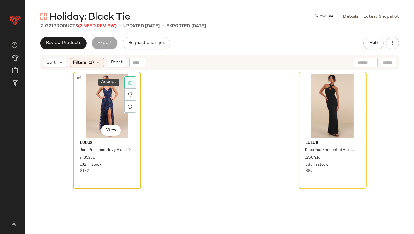
click at [129, 82] on icon at bounding box center [130, 82] width 4 height 4
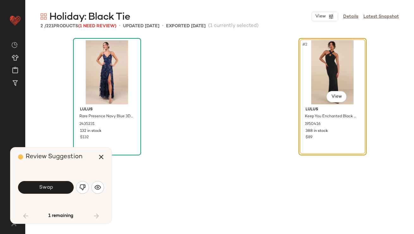
click at [349, 62] on div "#2 View" at bounding box center [333, 72] width 64 height 64
click at [49, 186] on span "Swap" at bounding box center [46, 187] width 14 height 6
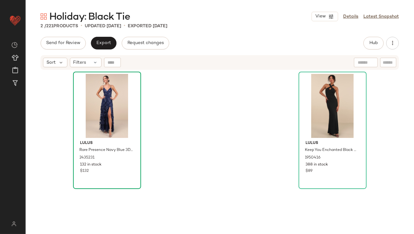
click at [91, 55] on div "Sort Filters" at bounding box center [220, 62] width 359 height 15
click at [91, 65] on div "Filters" at bounding box center [86, 62] width 32 height 9
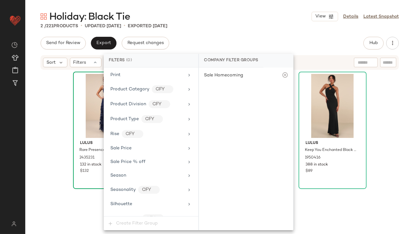
scroll to position [500, 0]
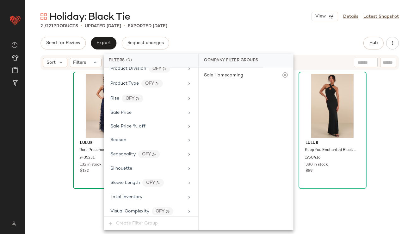
click at [200, 17] on div "Holiday: Black Tie View Details Latest Snapshot" at bounding box center [219, 16] width 389 height 13
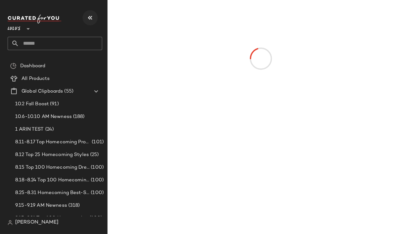
click at [91, 15] on icon "button" at bounding box center [90, 18] width 8 height 8
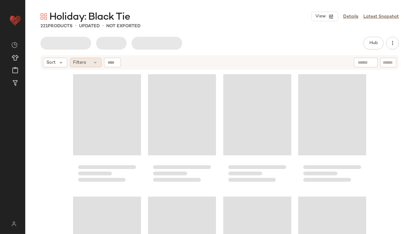
click at [84, 62] on span "Filters" at bounding box center [79, 62] width 13 height 7
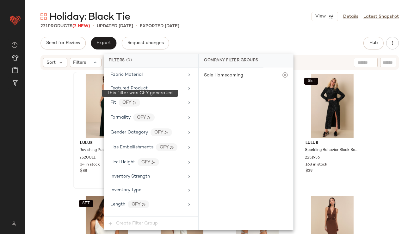
scroll to position [500, 0]
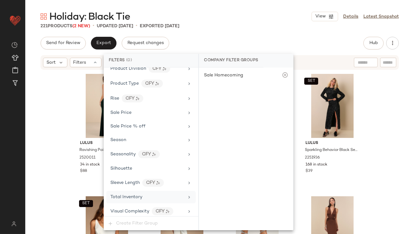
click at [131, 191] on div "Total Inventory" at bounding box center [151, 197] width 90 height 12
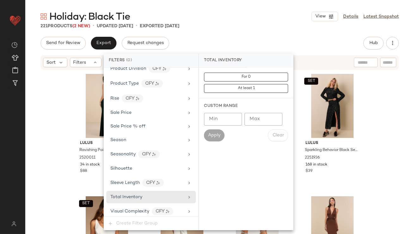
click at [245, 118] on input "Max" at bounding box center [264, 119] width 38 height 13
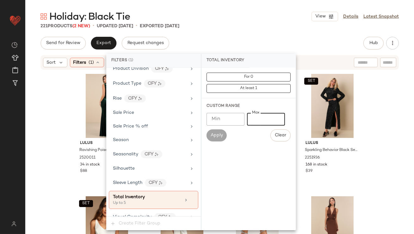
type input "*"
click at [247, 26] on div "221 Products (2 New) • updated [DATE] • Exported [DATE]" at bounding box center [219, 26] width 389 height 6
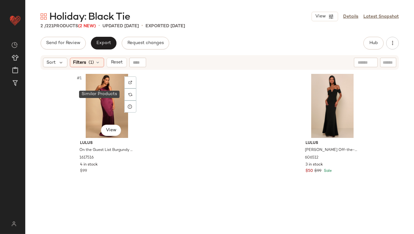
click at [129, 91] on div at bounding box center [130, 94] width 12 height 12
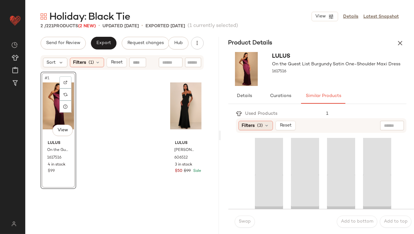
click at [251, 125] on span "Filters" at bounding box center [248, 125] width 13 height 7
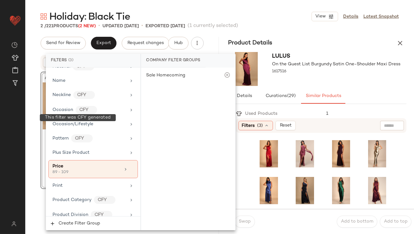
scroll to position [517, 0]
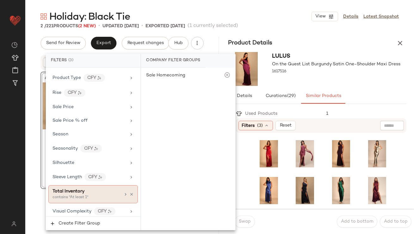
click at [79, 194] on div "contains "At least 1"" at bounding box center [84, 197] width 63 height 6
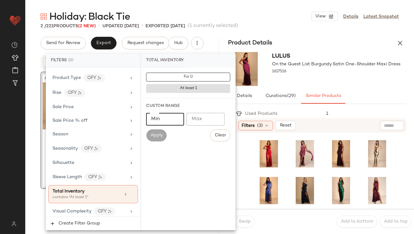
click at [172, 121] on input "Min" at bounding box center [165, 119] width 38 height 13
type input "**"
click at [322, 82] on div "Lulus On the Guest List Burgundy Satin One-Shoulder Maxi Dress 1617516" at bounding box center [337, 69] width 128 height 34
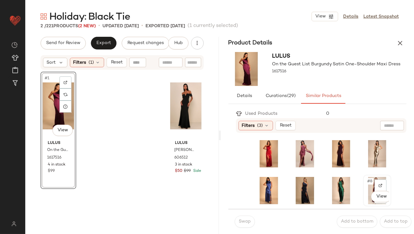
click at [366, 181] on div "#8 View" at bounding box center [378, 190] width 24 height 27
click at [244, 222] on span "Swap" at bounding box center [245, 221] width 12 height 5
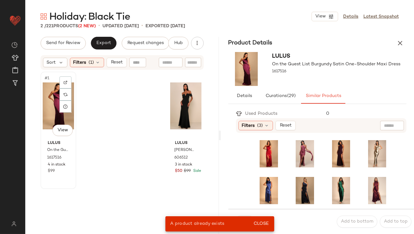
click at [43, 91] on div "#1 View" at bounding box center [58, 106] width 31 height 64
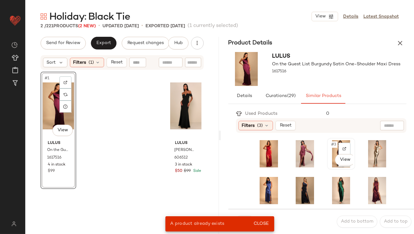
click at [335, 141] on div "#3 View" at bounding box center [341, 153] width 24 height 27
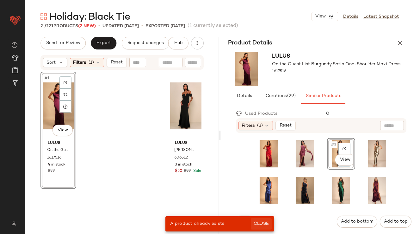
click at [266, 219] on button "Close" at bounding box center [261, 223] width 21 height 11
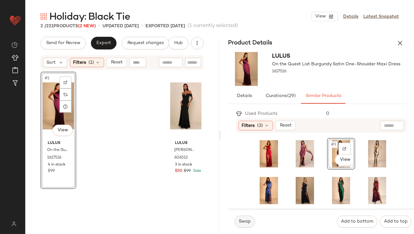
click at [246, 221] on span "Swap" at bounding box center [245, 221] width 12 height 5
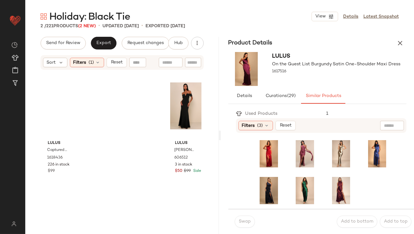
click at [245, 218] on div "Swap" at bounding box center [245, 221] width 20 height 12
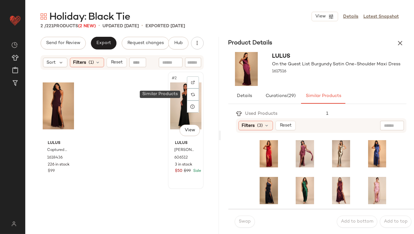
click at [171, 97] on div "#2 View" at bounding box center [185, 106] width 31 height 64
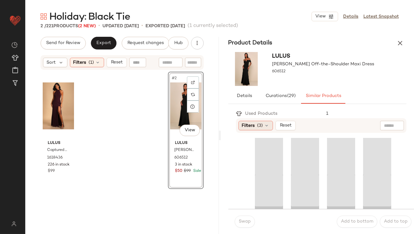
click at [266, 127] on icon at bounding box center [267, 125] width 5 height 5
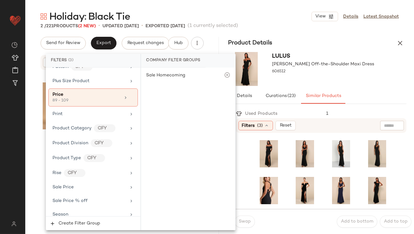
scroll to position [517, 0]
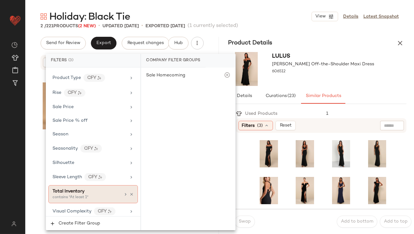
click at [91, 189] on div "Total Inventory" at bounding box center [87, 191] width 68 height 7
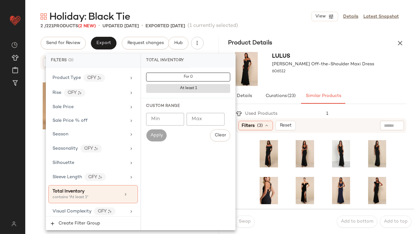
click at [160, 122] on input "Min" at bounding box center [165, 119] width 38 height 13
type input "**"
click at [321, 81] on div "Lulus Lynne Black Off-the-Shoulder Maxi Dress 606512" at bounding box center [324, 69] width 102 height 34
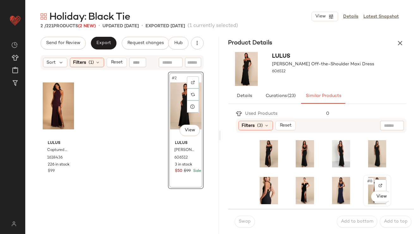
click at [367, 180] on span "#8" at bounding box center [370, 181] width 7 height 6
click at [241, 222] on span "Swap" at bounding box center [245, 221] width 12 height 5
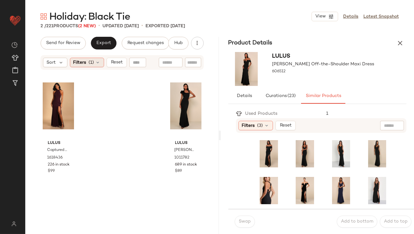
click at [85, 61] on span "Filters" at bounding box center [79, 62] width 13 height 7
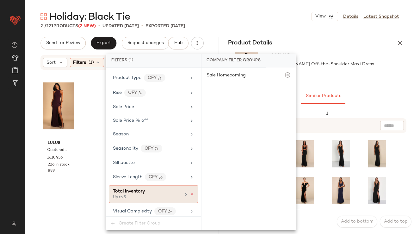
click at [191, 192] on icon at bounding box center [192, 194] width 4 height 4
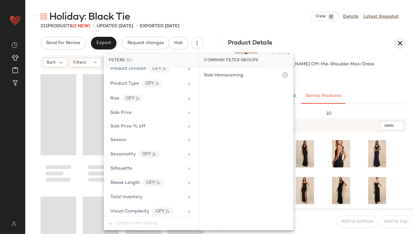
click at [399, 41] on icon "button" at bounding box center [401, 43] width 8 height 8
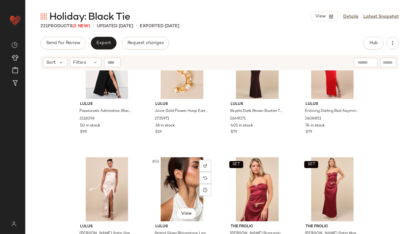
scroll to position [359, 0]
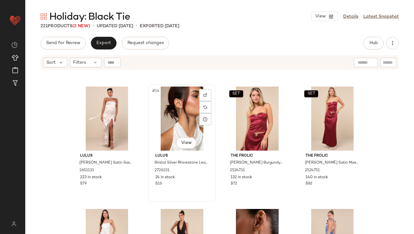
click at [204, 107] on img at bounding box center [206, 107] width 4 height 4
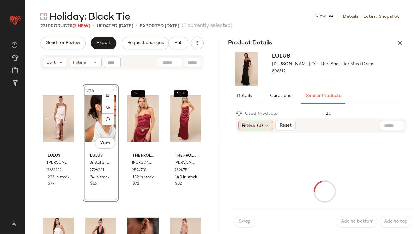
click at [267, 123] on icon at bounding box center [267, 125] width 5 height 5
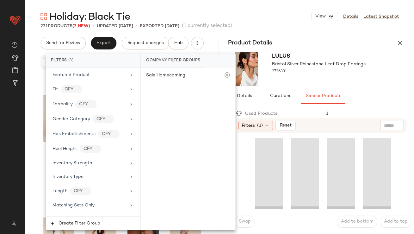
scroll to position [489, 0]
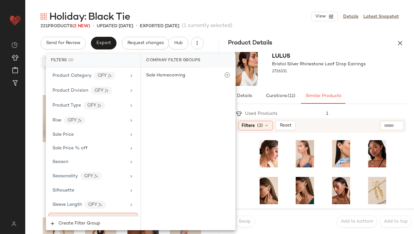
click at [83, 215] on div "Total Inventory" at bounding box center [69, 218] width 32 height 7
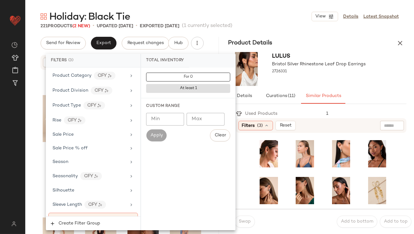
click at [168, 120] on input "Min" at bounding box center [165, 119] width 38 height 13
type input "**"
click at [308, 74] on div "2726331" at bounding box center [320, 71] width 94 height 9
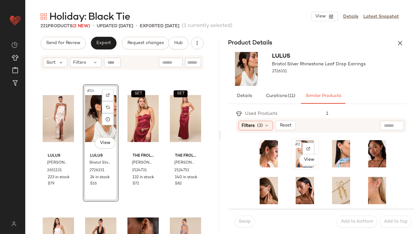
click at [294, 148] on div "#2 View" at bounding box center [305, 153] width 24 height 27
click at [241, 225] on button "Swap" at bounding box center [245, 221] width 20 height 12
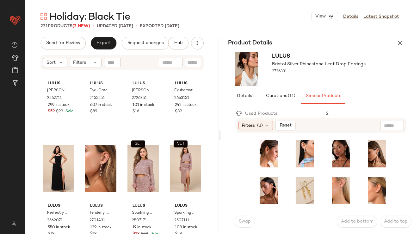
scroll to position [580, 0]
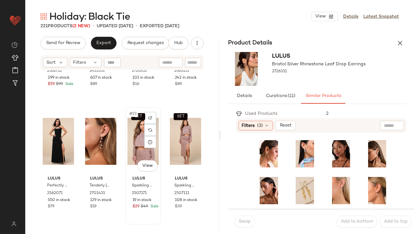
click at [129, 136] on div "SET #23 View" at bounding box center [143, 141] width 31 height 64
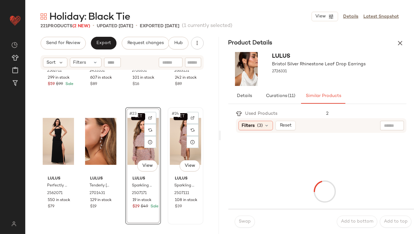
click at [179, 137] on div "SET #24 View" at bounding box center [185, 141] width 31 height 64
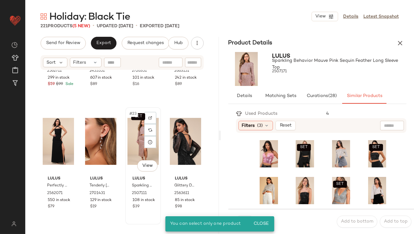
click at [135, 142] on div "SET #23 View" at bounding box center [143, 141] width 31 height 64
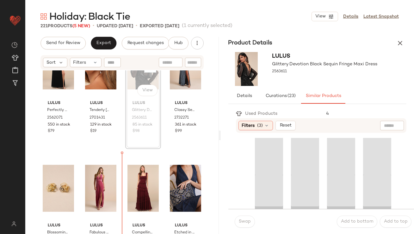
scroll to position [656, 0]
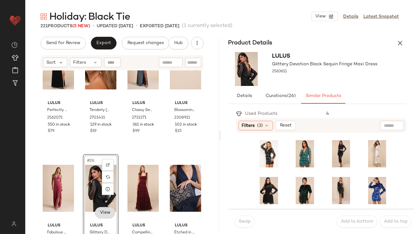
click at [103, 213] on body "Lulus ** Dashboard All Products Global Clipboards (55) Curations (815) Lillian …" at bounding box center [207, 117] width 414 height 234
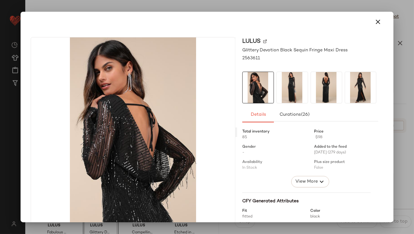
click at [379, 16] on button "button" at bounding box center [378, 21] width 15 height 15
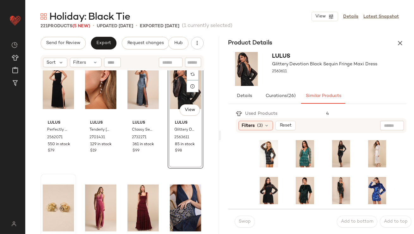
scroll to position [639, 0]
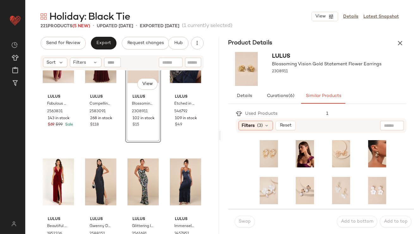
scroll to position [783, 0]
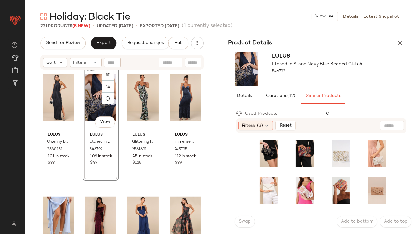
scroll to position [897, 0]
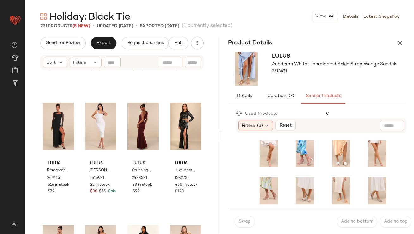
scroll to position [2917, 0]
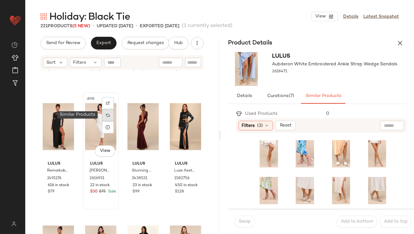
click at [111, 114] on div at bounding box center [108, 115] width 12 height 12
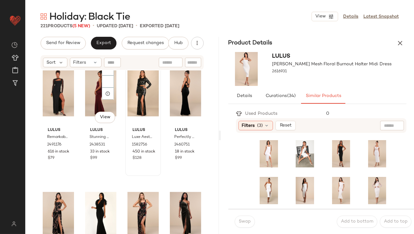
scroll to position [2948, 0]
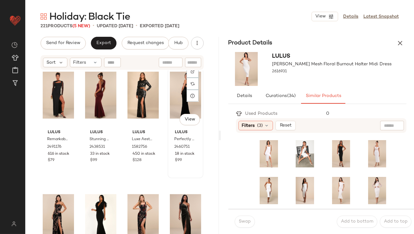
click at [178, 78] on div "#100 View" at bounding box center [185, 95] width 31 height 64
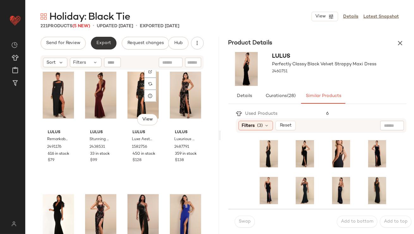
click at [96, 46] on button "Export" at bounding box center [104, 43] width 26 height 13
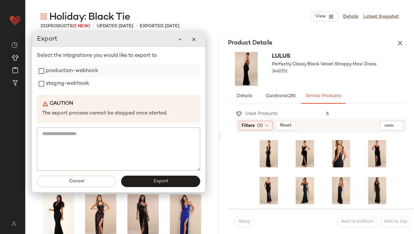
click at [90, 70] on label "production-webhook" at bounding box center [72, 71] width 52 height 13
click at [84, 86] on label "staging-webhook" at bounding box center [67, 83] width 43 height 13
click at [171, 178] on button "Export" at bounding box center [160, 181] width 79 height 11
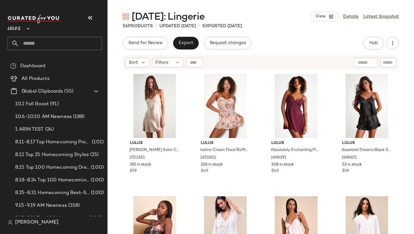
click at [88, 14] on icon "button" at bounding box center [90, 18] width 8 height 8
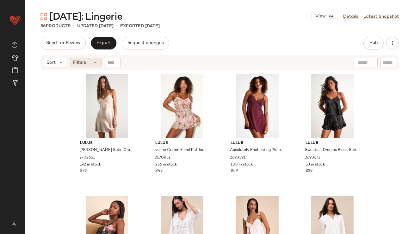
click at [83, 60] on span "Filters" at bounding box center [79, 62] width 13 height 7
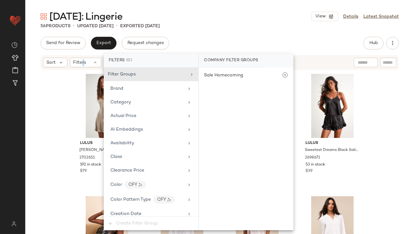
scroll to position [457, 0]
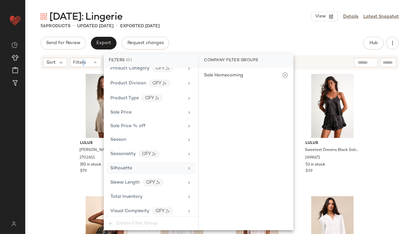
drag, startPoint x: 133, startPoint y: 195, endPoint x: 166, endPoint y: 163, distance: 46.8
click at [133, 195] on span "Total Inventory" at bounding box center [126, 196] width 32 height 5
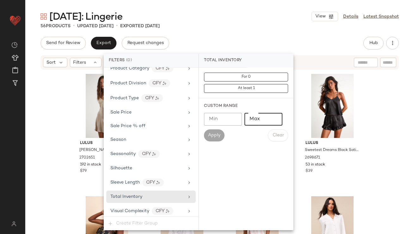
click at [254, 120] on input "Max" at bounding box center [264, 119] width 38 height 13
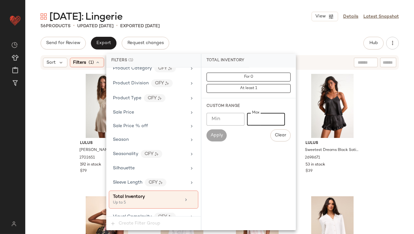
type input "*"
click at [251, 31] on div "[DATE]: Lingerie View Details Latest Snapshot 56 Products • updated [DATE] • Ex…" at bounding box center [219, 121] width 389 height 223
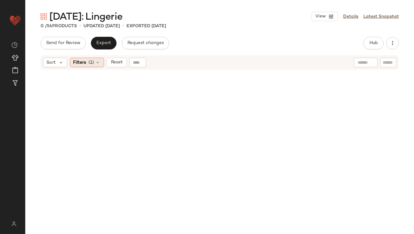
click at [87, 63] on div "Filters (1)" at bounding box center [87, 62] width 34 height 9
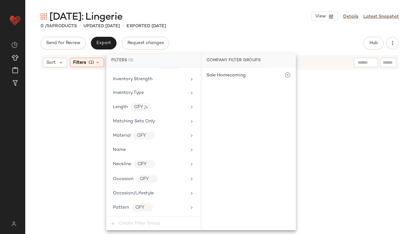
scroll to position [462, 0]
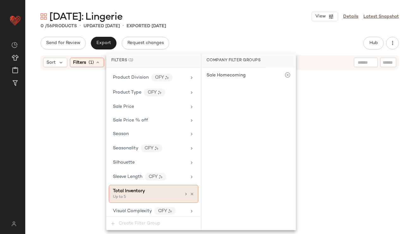
click at [173, 196] on div "Up to 5" at bounding box center [144, 197] width 63 height 6
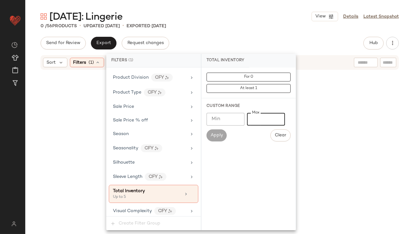
click at [253, 117] on input "*" at bounding box center [266, 119] width 38 height 13
type input "**"
click at [253, 23] on div "0 / 56 Products • updated [DATE] • Exported [DATE]" at bounding box center [219, 26] width 389 height 6
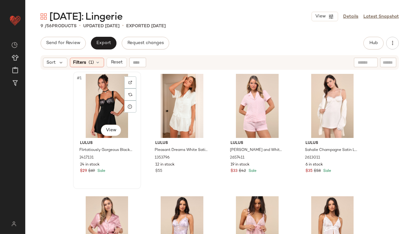
click at [90, 85] on div "#1 View" at bounding box center [107, 106] width 64 height 64
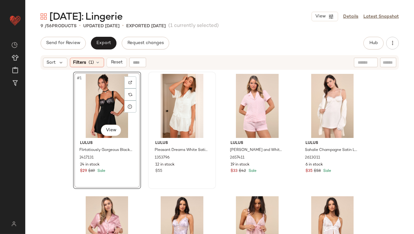
scroll to position [188, 0]
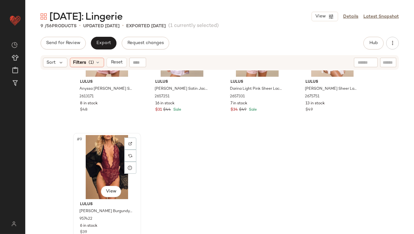
click at [99, 159] on div "#9 View" at bounding box center [107, 167] width 64 height 64
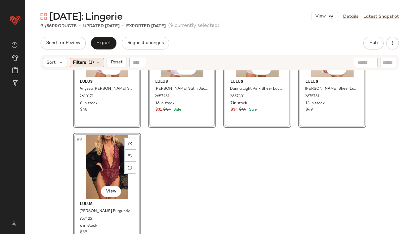
click at [94, 61] on span "(1)" at bounding box center [91, 62] width 5 height 7
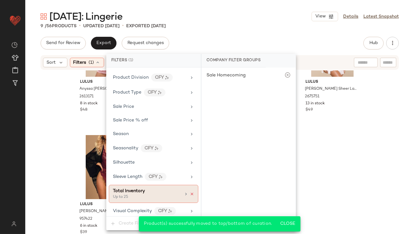
click at [190, 191] on icon at bounding box center [192, 193] width 4 height 4
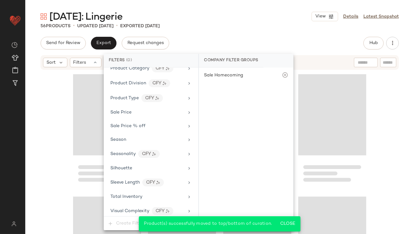
click at [254, 37] on div "Send for Review Export Request changes Hub Send for Review External Review Inte…" at bounding box center [220, 43] width 359 height 13
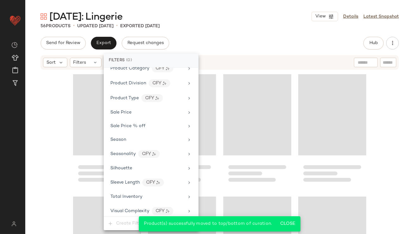
scroll to position [1532, 0]
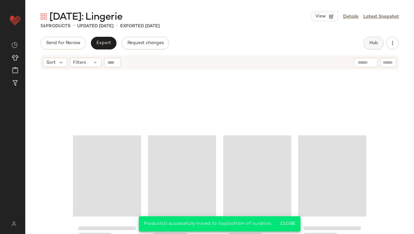
click at [367, 44] on button "Hub" at bounding box center [374, 43] width 20 height 13
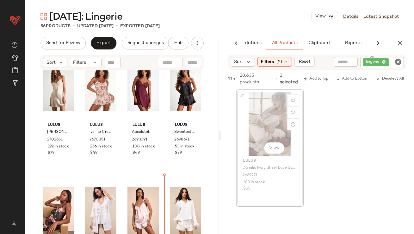
scroll to position [26, 0]
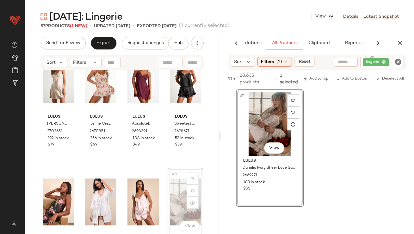
drag, startPoint x: 175, startPoint y: 197, endPoint x: 172, endPoint y: 196, distance: 3.4
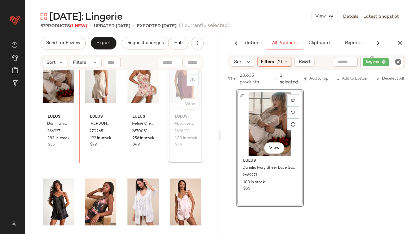
drag, startPoint x: 173, startPoint y: 84, endPoint x: 165, endPoint y: 83, distance: 8.6
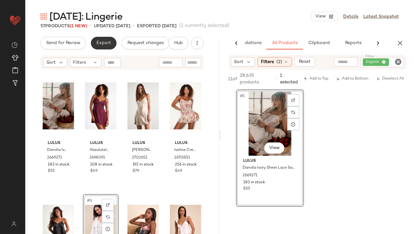
click at [105, 44] on span "Export" at bounding box center [103, 43] width 15 height 5
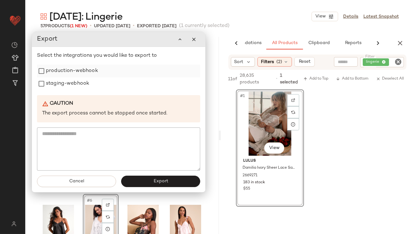
click at [106, 70] on div "production-webhook" at bounding box center [118, 71] width 163 height 13
click at [78, 76] on label "production-webhook" at bounding box center [72, 71] width 52 height 13
click at [78, 84] on label "staging-webhook" at bounding box center [67, 83] width 43 height 13
click at [147, 179] on button "Export" at bounding box center [160, 180] width 79 height 11
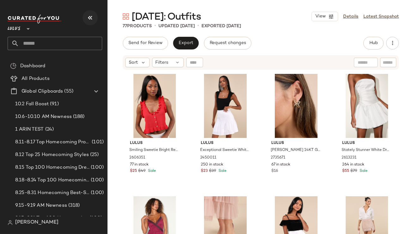
click at [91, 19] on icon "button" at bounding box center [90, 18] width 8 height 8
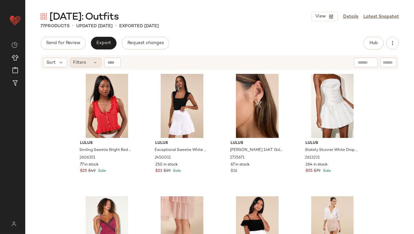
click at [94, 63] on icon at bounding box center [95, 62] width 5 height 5
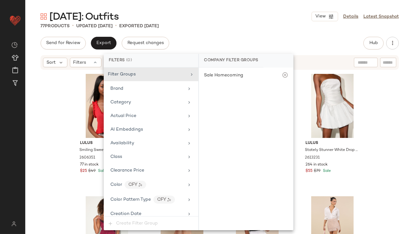
scroll to position [486, 0]
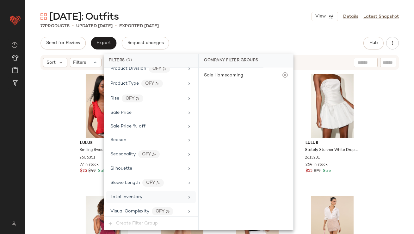
click at [130, 194] on span "Total Inventory" at bounding box center [126, 196] width 32 height 5
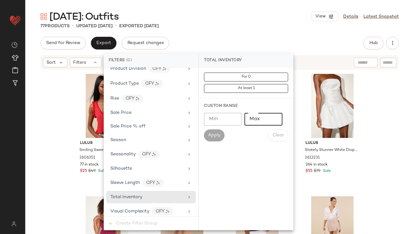
click at [262, 120] on input "Max" at bounding box center [264, 119] width 38 height 13
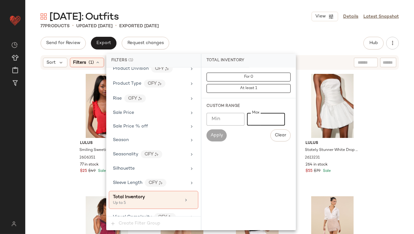
type input "*"
click at [264, 22] on div "[DATE]: Outfits View Details Latest Snapshot" at bounding box center [219, 16] width 389 height 13
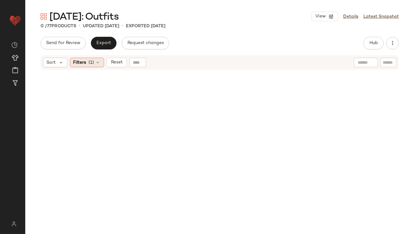
click at [79, 63] on span "Filters" at bounding box center [79, 62] width 13 height 7
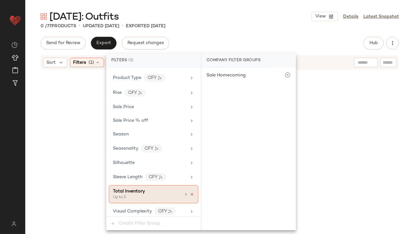
click at [190, 192] on icon at bounding box center [192, 194] width 4 height 4
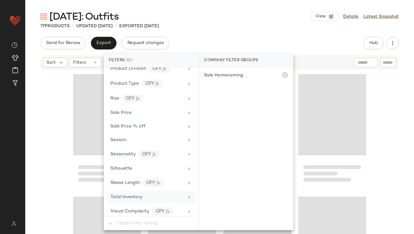
click at [233, 24] on div "77 Products • updated [DATE] • Exported [DATE]" at bounding box center [219, 26] width 389 height 6
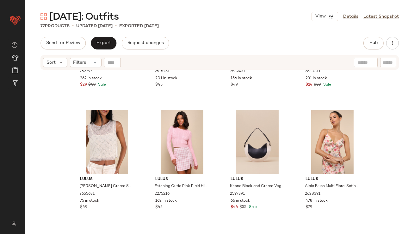
scroll to position [228, 0]
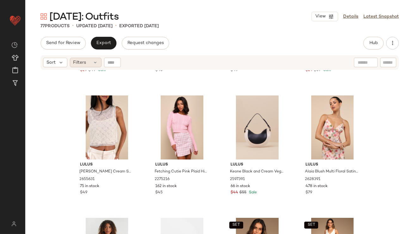
click at [83, 65] on span "Filters" at bounding box center [79, 62] width 13 height 7
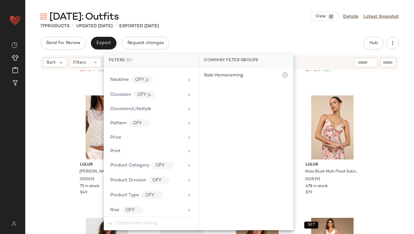
scroll to position [486, 0]
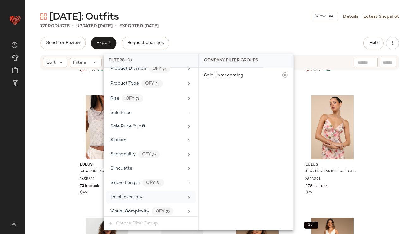
click at [131, 194] on span "Total Inventory" at bounding box center [126, 196] width 32 height 5
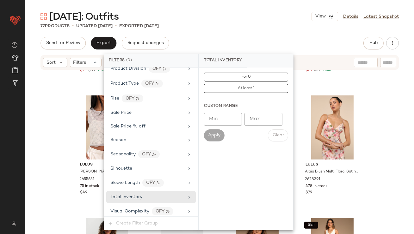
click at [260, 115] on input "Max" at bounding box center [264, 119] width 38 height 13
type input "**"
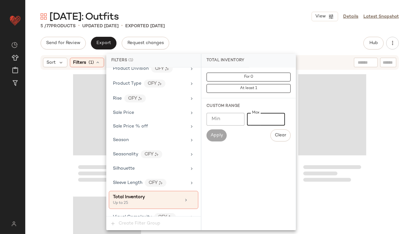
click at [279, 15] on div "Valentine's Day: Outfits View Details Latest Snapshot" at bounding box center [219, 16] width 389 height 13
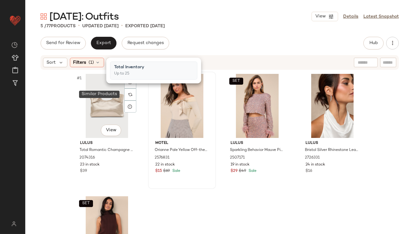
click at [126, 96] on div at bounding box center [130, 94] width 12 height 12
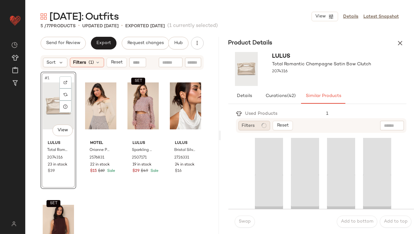
click at [249, 127] on span "Filters" at bounding box center [248, 125] width 13 height 7
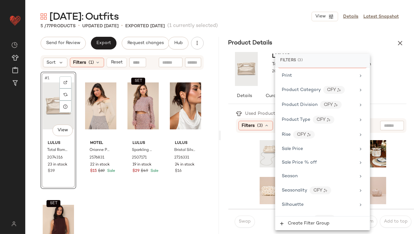
scroll to position [517, 0]
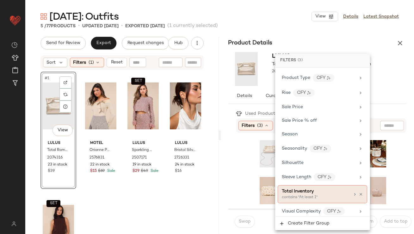
click at [299, 190] on span "Total Inventory" at bounding box center [298, 191] width 32 height 5
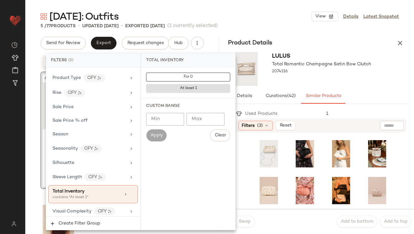
click at [160, 120] on input "Min" at bounding box center [165, 119] width 38 height 13
type input "**"
click at [341, 78] on div at bounding box center [322, 77] width 99 height 5
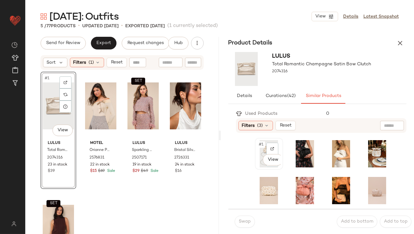
click at [259, 144] on span "#1" at bounding box center [262, 144] width 7 height 6
click at [239, 225] on button "Swap" at bounding box center [245, 221] width 20 height 12
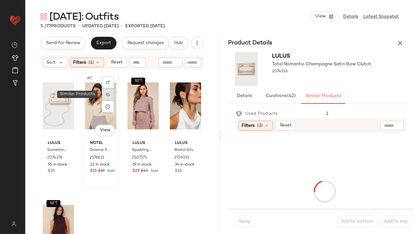
click at [109, 92] on div at bounding box center [108, 94] width 12 height 12
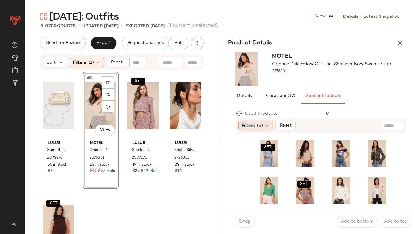
click at [245, 125] on span "Filters" at bounding box center [248, 125] width 13 height 7
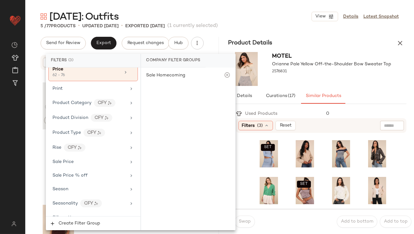
scroll to position [517, 0]
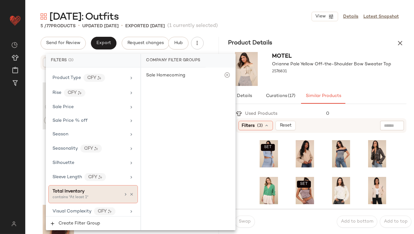
click at [78, 194] on div "contains "At least 1"" at bounding box center [84, 197] width 63 height 6
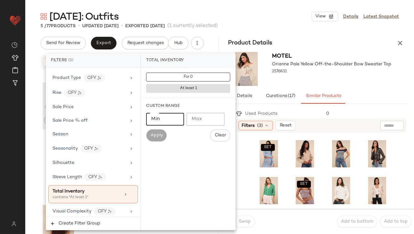
click at [157, 122] on input "Min" at bounding box center [165, 119] width 38 height 13
type input "**"
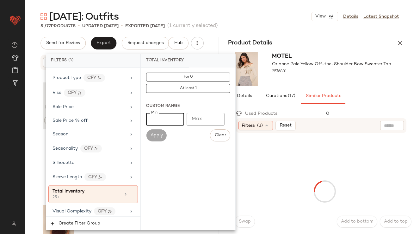
click at [346, 75] on div at bounding box center [332, 77] width 119 height 5
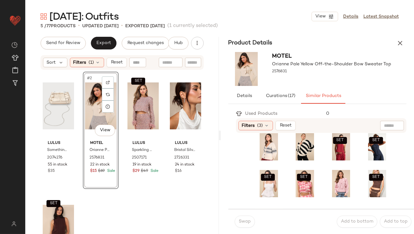
scroll to position [159, 0]
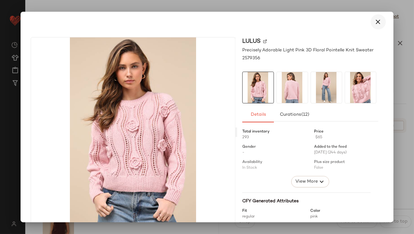
click at [377, 23] on icon "button" at bounding box center [379, 22] width 8 height 8
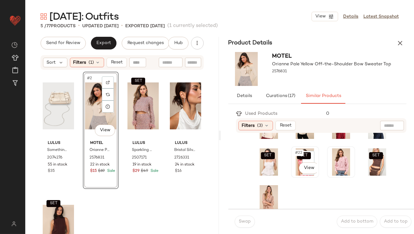
scroll to position [181, 0]
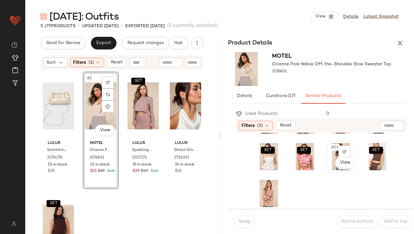
click at [329, 151] on div "#23 View" at bounding box center [341, 156] width 24 height 27
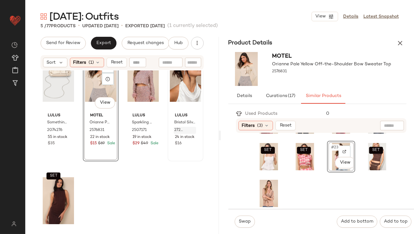
scroll to position [0, 0]
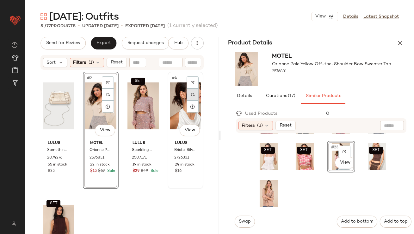
click at [192, 96] on div at bounding box center [193, 94] width 12 height 12
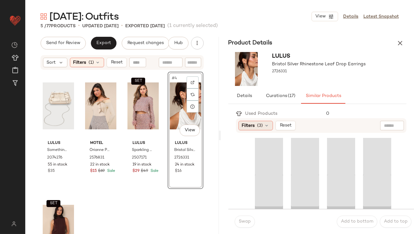
click at [251, 123] on span "Filters" at bounding box center [248, 125] width 13 height 7
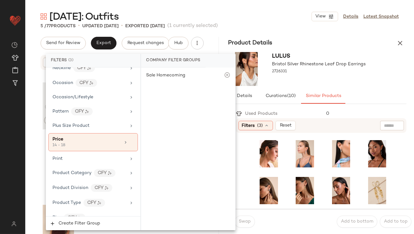
scroll to position [506, 0]
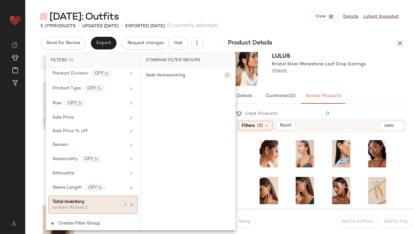
click at [99, 200] on div "Total Inventory" at bounding box center [87, 201] width 68 height 7
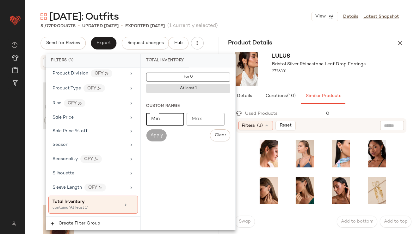
click at [161, 114] on input "Min" at bounding box center [165, 119] width 38 height 13
type input "**"
click at [313, 86] on div "Lulus Bristol Silver Rhinestone Leaf Drop Earrings 2726331" at bounding box center [318, 68] width 194 height 39
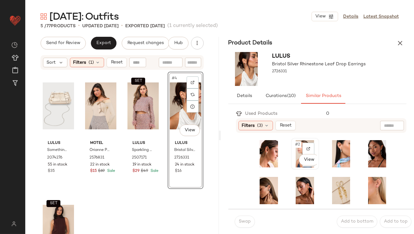
click at [293, 150] on div "#2 View" at bounding box center [305, 153] width 24 height 27
click at [242, 224] on button "Swap" at bounding box center [245, 221] width 20 height 12
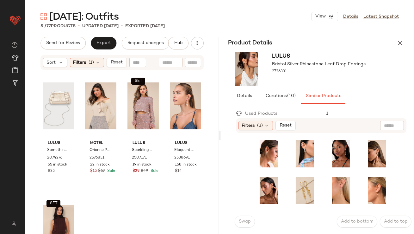
click at [400, 41] on icon "button" at bounding box center [401, 43] width 8 height 8
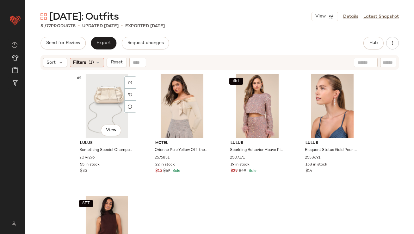
click at [93, 63] on span "(1)" at bounding box center [91, 62] width 5 height 7
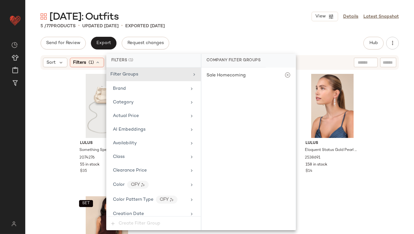
scroll to position [492, 0]
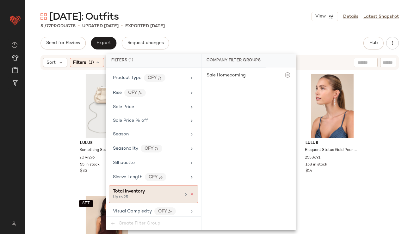
click at [190, 192] on icon at bounding box center [192, 194] width 4 height 4
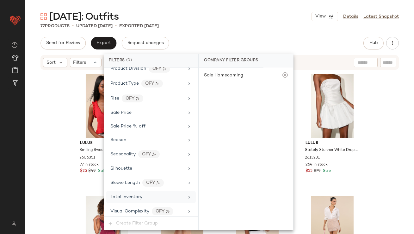
click at [276, 13] on div "Valentine's Day: Outfits View Details Latest Snapshot" at bounding box center [219, 16] width 389 height 13
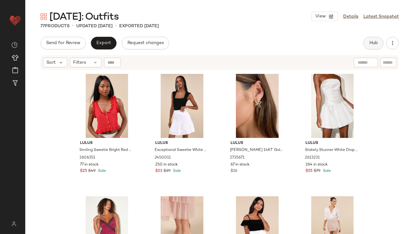
click at [379, 40] on button "Hub" at bounding box center [374, 43] width 20 height 13
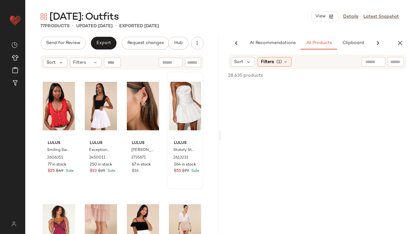
scroll to position [0, 34]
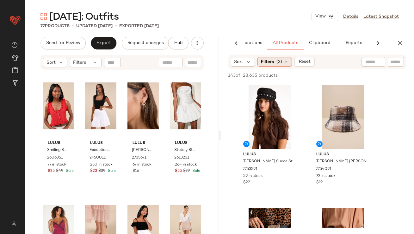
click at [267, 62] on span "Filters" at bounding box center [267, 62] width 13 height 7
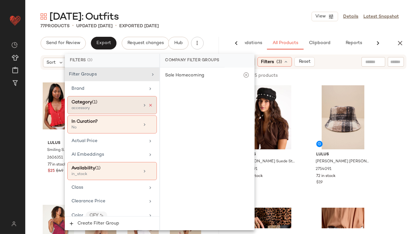
click at [149, 105] on icon at bounding box center [150, 105] width 4 height 4
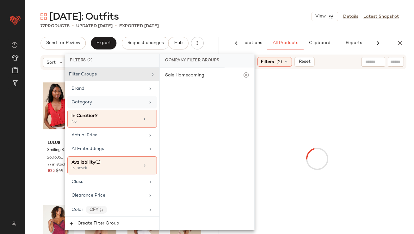
click at [222, 22] on div "Valentine's Day: Outfits View Details Latest Snapshot" at bounding box center [219, 16] width 389 height 13
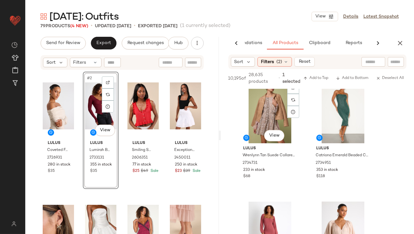
scroll to position [1415, 0]
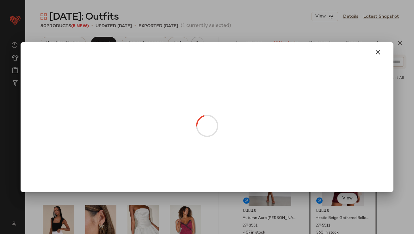
click at [103, 129] on body "Lulus ** Dashboard All Products Global Clipboards (55) Curations (815) Lillian …" at bounding box center [207, 117] width 414 height 234
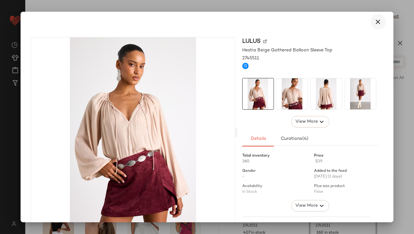
click at [371, 23] on button "button" at bounding box center [378, 21] width 15 height 15
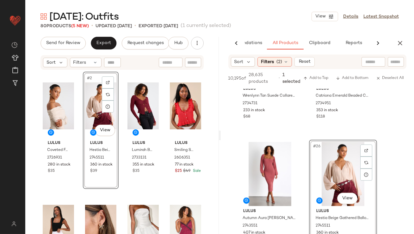
click at [90, 96] on div "#2 View" at bounding box center [100, 106] width 31 height 64
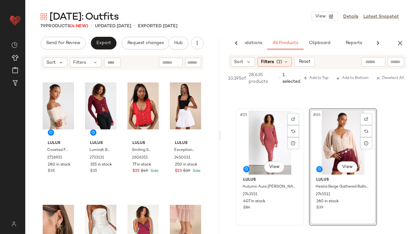
scroll to position [1448, 0]
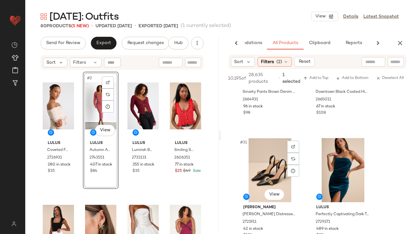
scroll to position [1808, 0]
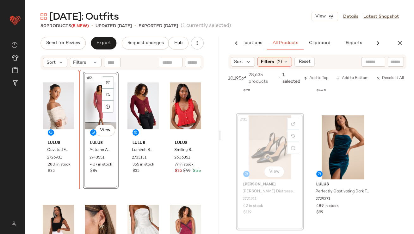
drag, startPoint x: 268, startPoint y: 154, endPoint x: 88, endPoint y: 144, distance: 180.4
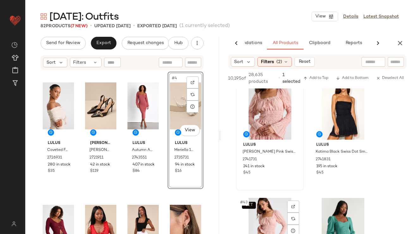
scroll to position [2443, 0]
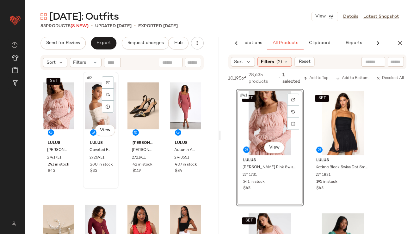
click at [89, 112] on div "#2 View" at bounding box center [100, 106] width 31 height 64
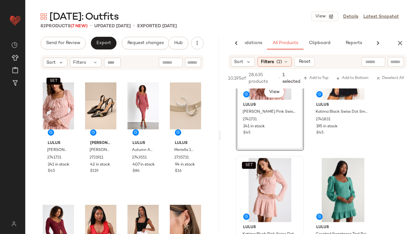
scroll to position [2504, 0]
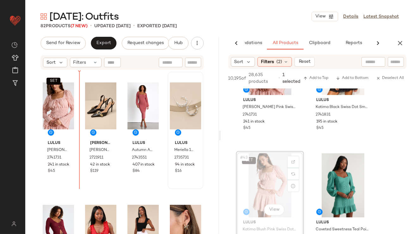
drag, startPoint x: 270, startPoint y: 166, endPoint x: 182, endPoint y: 163, distance: 88.0
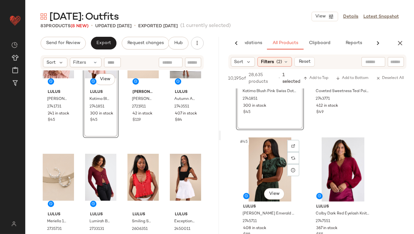
scroll to position [2670, 0]
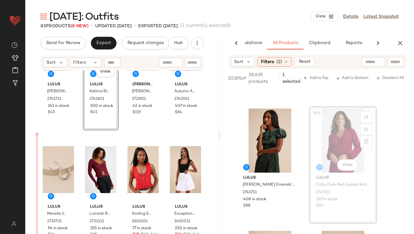
drag, startPoint x: 340, startPoint y: 154, endPoint x: 323, endPoint y: 154, distance: 16.8
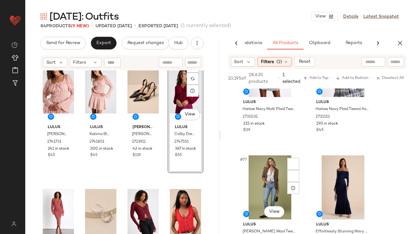
scroll to position [4594, 0]
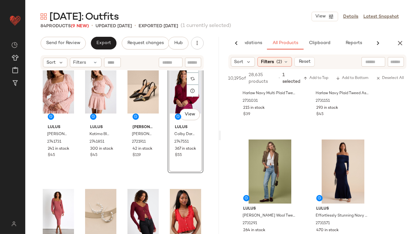
click at [277, 67] on div "Sort Filters (2) Reset" at bounding box center [318, 61] width 179 height 15
click at [277, 60] on span "(2)" at bounding box center [280, 62] width 6 height 7
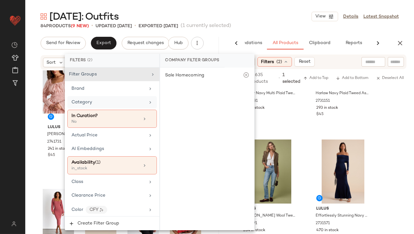
click at [89, 103] on span "Category" at bounding box center [82, 102] width 21 height 5
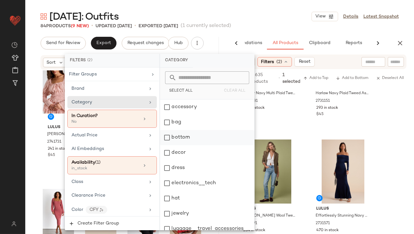
click at [174, 139] on div "bottom" at bounding box center [207, 137] width 94 height 15
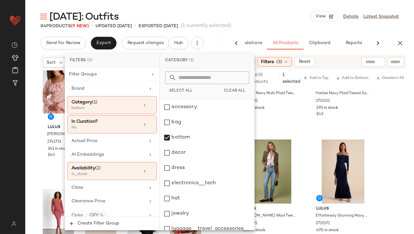
click at [242, 7] on main "Valentine's Day: Outfits View Details Latest Snapshot 84 Products (9 New) • upd…" at bounding box center [207, 117] width 414 height 234
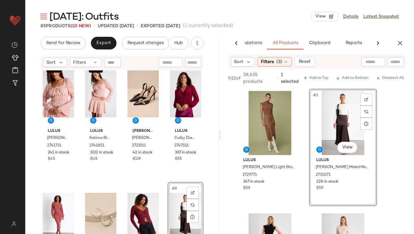
scroll to position [15, 0]
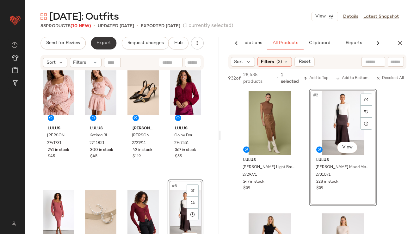
click at [107, 49] on button "Export" at bounding box center [104, 43] width 26 height 13
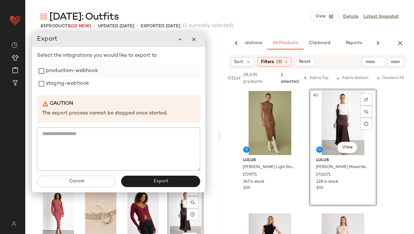
click at [86, 76] on label "production-webhook" at bounding box center [72, 71] width 52 height 13
drag, startPoint x: 83, startPoint y: 82, endPoint x: 95, endPoint y: 109, distance: 29.2
click at [83, 82] on label "staging-webhook" at bounding box center [67, 83] width 43 height 13
click at [160, 185] on button "Export" at bounding box center [160, 181] width 79 height 11
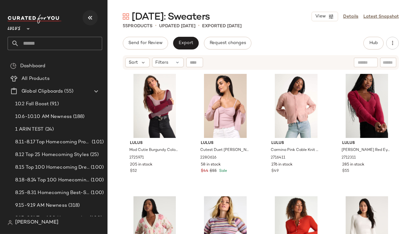
click at [93, 14] on icon "button" at bounding box center [90, 18] width 8 height 8
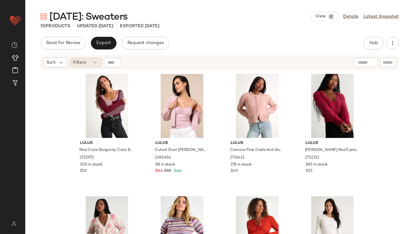
click at [90, 61] on div "Filters" at bounding box center [86, 62] width 32 height 9
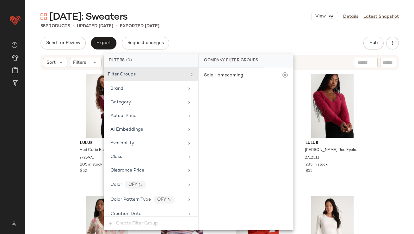
scroll to position [443, 0]
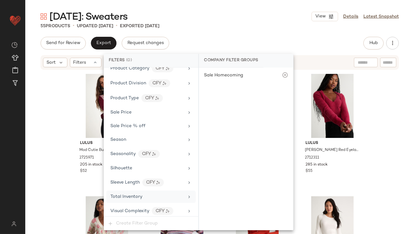
click at [137, 194] on span "Total Inventory" at bounding box center [126, 196] width 32 height 5
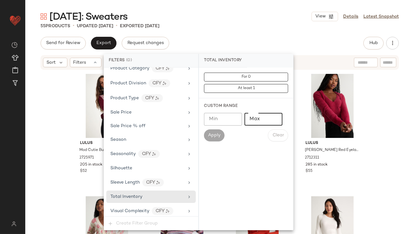
click at [256, 121] on input "Max" at bounding box center [264, 119] width 38 height 13
type input "*"
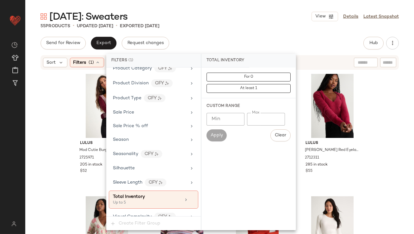
click at [250, 23] on div "55 Products • updated [DATE] • Exported [DATE]" at bounding box center [219, 26] width 389 height 6
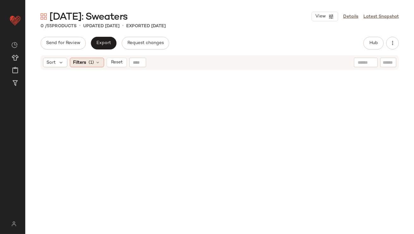
click at [96, 64] on icon at bounding box center [98, 62] width 5 height 5
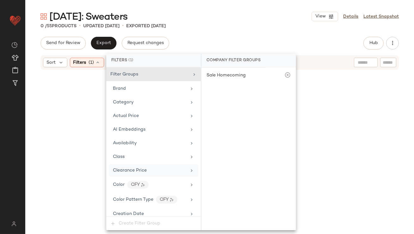
scroll to position [449, 0]
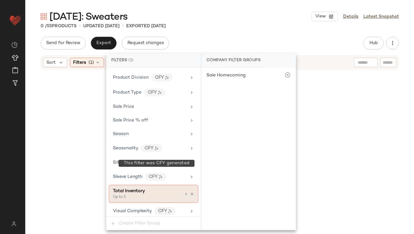
click at [152, 187] on div "Total Inventory" at bounding box center [147, 190] width 68 height 7
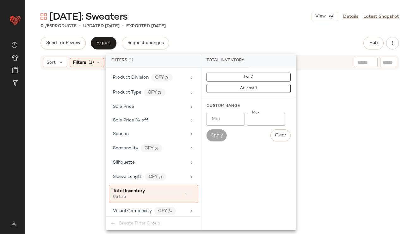
click at [250, 118] on input "*" at bounding box center [266, 119] width 38 height 13
type input "**"
click at [238, 30] on div "[DATE]: Sweaters View Details Latest Snapshot 0 / 55 Products • updated [DATE] …" at bounding box center [219, 121] width 389 height 223
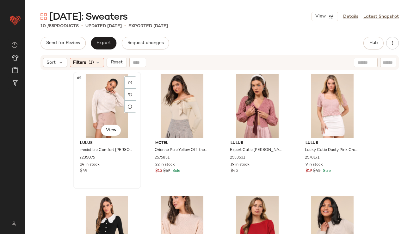
click at [81, 101] on div "#1 View" at bounding box center [107, 106] width 64 height 64
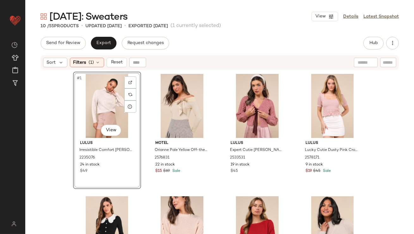
scroll to position [188, 0]
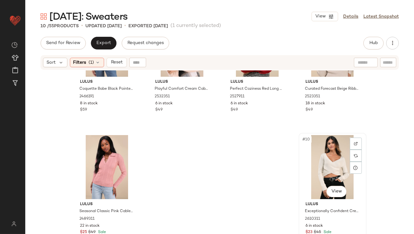
click at [320, 162] on div "#10 View" at bounding box center [333, 167] width 64 height 64
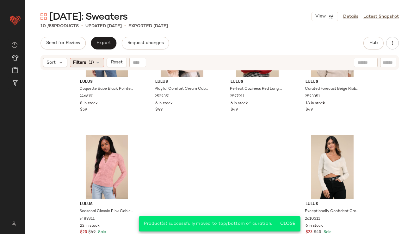
click at [100, 60] on div "Filters (1)" at bounding box center [87, 62] width 34 height 9
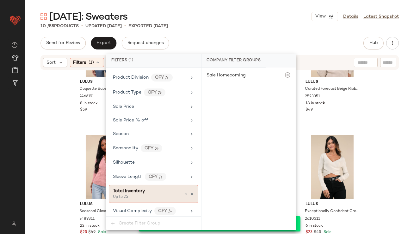
click at [191, 192] on icon at bounding box center [192, 193] width 4 height 4
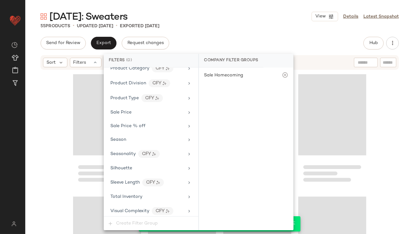
click at [248, 41] on div "Send for Review Export Request changes Hub Send for Review External Review Inte…" at bounding box center [220, 43] width 359 height 13
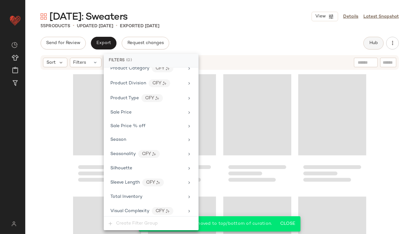
scroll to position [1532, 0]
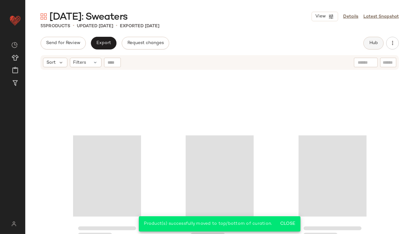
click at [375, 41] on span "Hub" at bounding box center [373, 43] width 9 height 5
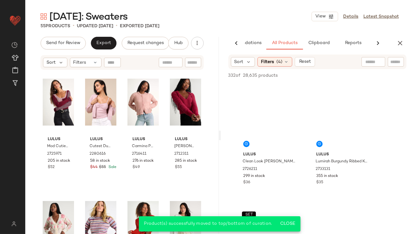
scroll to position [0, 0]
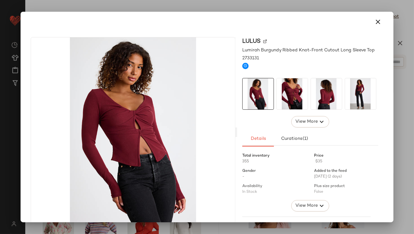
click at [340, 95] on div at bounding box center [327, 94] width 32 height 32
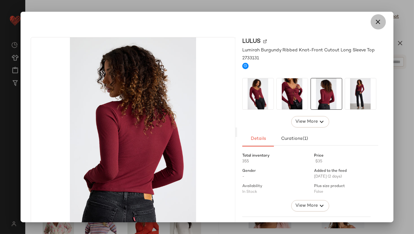
click at [379, 20] on button "button" at bounding box center [378, 21] width 15 height 15
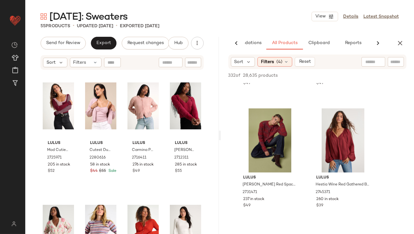
scroll to position [609, 0]
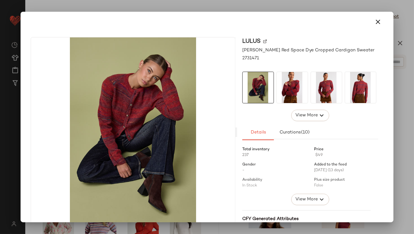
click at [384, 17] on div at bounding box center [207, 22] width 368 height 20
click at [375, 19] on icon "button" at bounding box center [379, 22] width 8 height 8
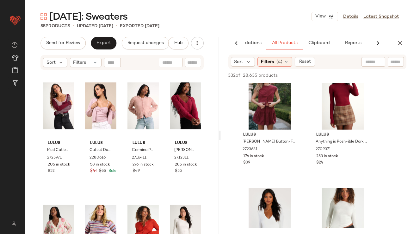
scroll to position [1465, 0]
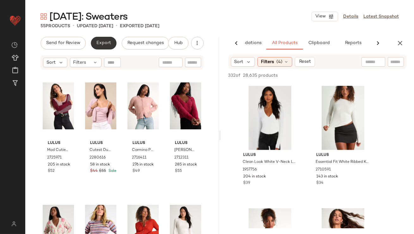
click at [106, 45] on button "Export" at bounding box center [104, 43] width 26 height 13
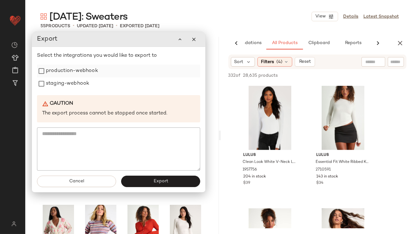
click at [91, 71] on label "production-webhook" at bounding box center [72, 71] width 52 height 13
click at [88, 84] on label "staging-webhook" at bounding box center [67, 83] width 43 height 13
click at [139, 174] on div "Cancel Export" at bounding box center [118, 181] width 173 height 22
click at [138, 183] on button "Export" at bounding box center [161, 180] width 79 height 11
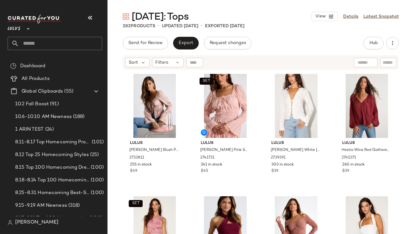
click at [81, 17] on div "Lulus **" at bounding box center [55, 25] width 95 height 16
click at [92, 17] on icon "button" at bounding box center [90, 18] width 8 height 8
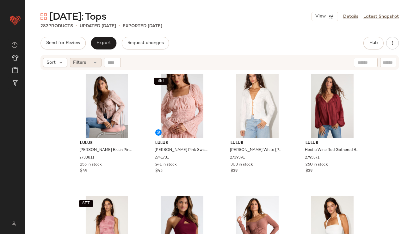
click at [88, 64] on div "Filters" at bounding box center [86, 62] width 32 height 9
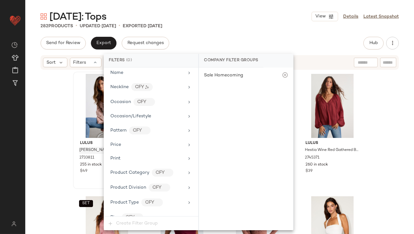
scroll to position [472, 0]
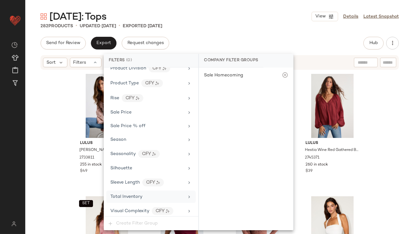
click at [128, 194] on span "Total Inventory" at bounding box center [126, 196] width 32 height 5
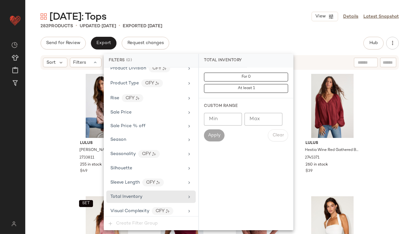
click at [259, 118] on input "Max" at bounding box center [264, 119] width 38 height 13
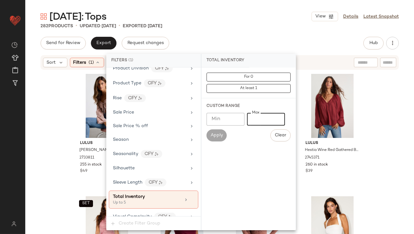
type input "*"
click at [263, 30] on div "[DATE]: Tops View Details Latest Snapshot 282 Products • updated [DATE] • Expor…" at bounding box center [219, 121] width 389 height 223
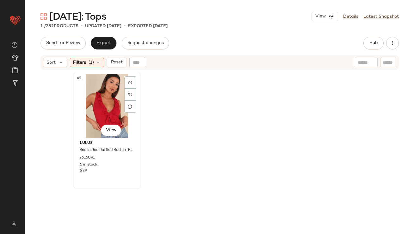
click at [93, 102] on div "#1 View" at bounding box center [107, 106] width 64 height 64
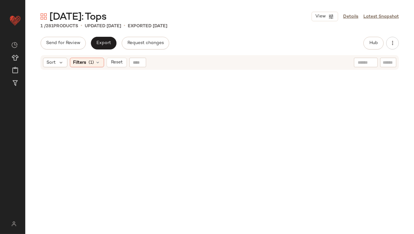
click at [87, 56] on div "Sort Filters (1) Reset" at bounding box center [220, 62] width 359 height 15
click at [88, 63] on div "Filters (1)" at bounding box center [87, 62] width 34 height 9
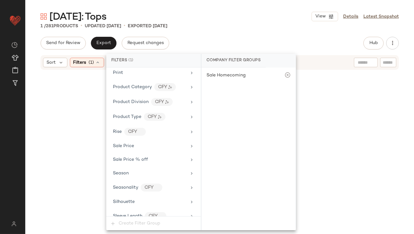
scroll to position [477, 0]
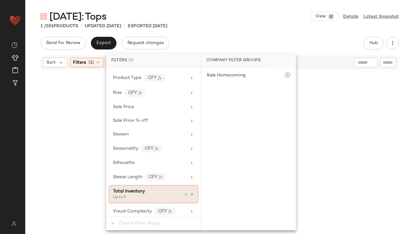
click at [175, 194] on div "Up to 5" at bounding box center [144, 197] width 63 height 6
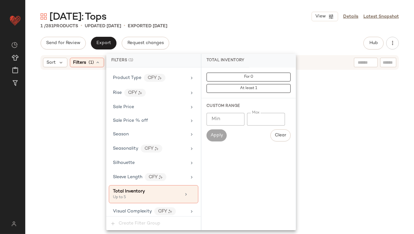
click at [252, 119] on input "*" at bounding box center [266, 119] width 38 height 13
type input "**"
click at [258, 7] on main "[DATE]: Tops View Details Latest Snapshot 1 / 281 Products • updated [DATE] • E…" at bounding box center [207, 117] width 414 height 234
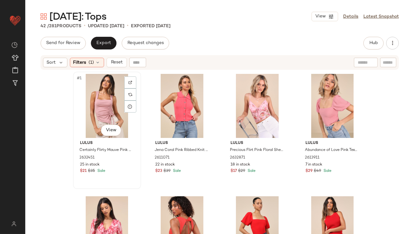
click at [93, 93] on div "#1 View" at bounding box center [107, 106] width 64 height 64
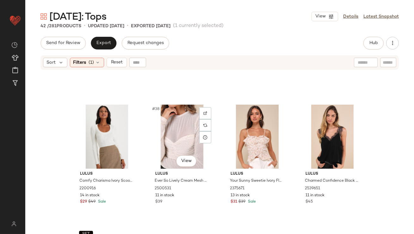
scroll to position [1166, 0]
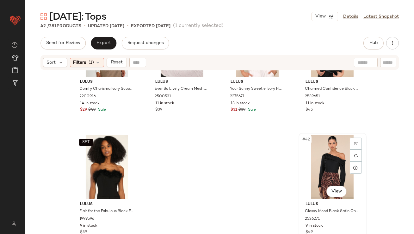
click at [330, 152] on div "#42 View" at bounding box center [333, 167] width 64 height 64
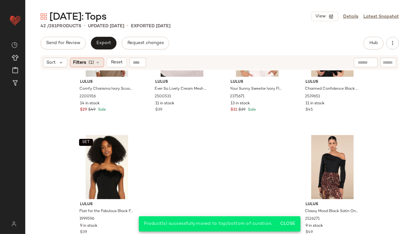
click at [89, 58] on div "Filters (1)" at bounding box center [87, 62] width 34 height 9
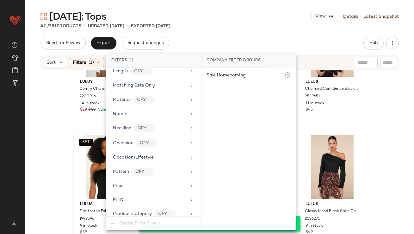
scroll to position [477, 0]
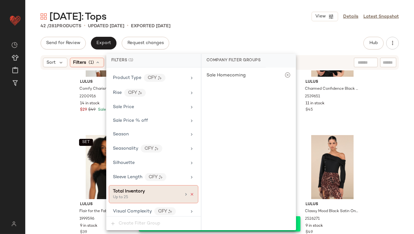
click at [190, 192] on icon at bounding box center [192, 194] width 4 height 4
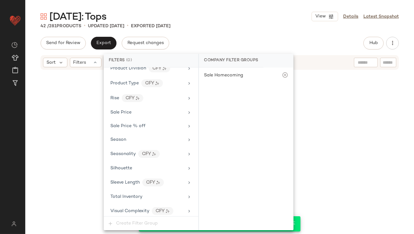
click at [230, 35] on div "[DATE]: Tops View Details Latest Snapshot 42 / 281 Products • updated [DATE] • …" at bounding box center [219, 121] width 389 height 223
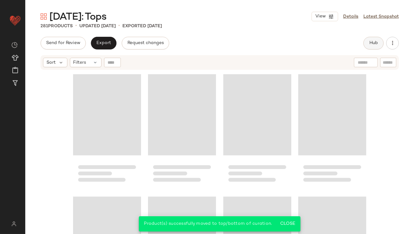
scroll to position [8496, 0]
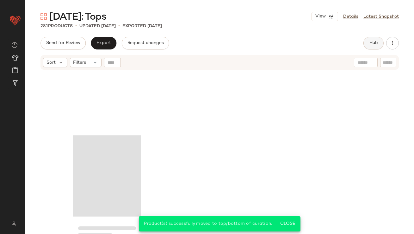
click at [371, 45] on span "Hub" at bounding box center [373, 43] width 9 height 5
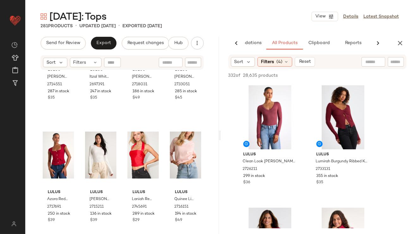
scroll to position [0, 0]
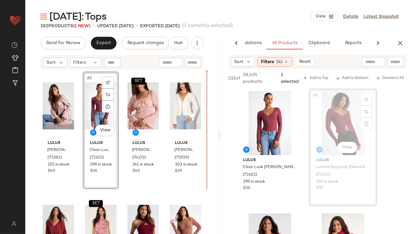
drag, startPoint x: 327, startPoint y: 112, endPoint x: 323, endPoint y: 112, distance: 4.7
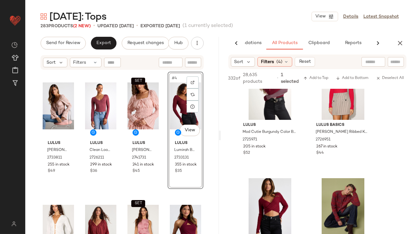
scroll to position [401, 0]
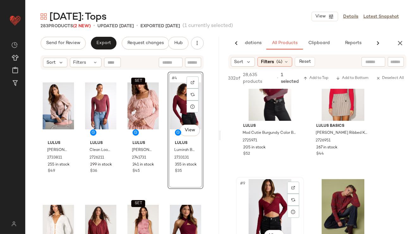
click at [269, 201] on div "#9 View" at bounding box center [270, 211] width 64 height 64
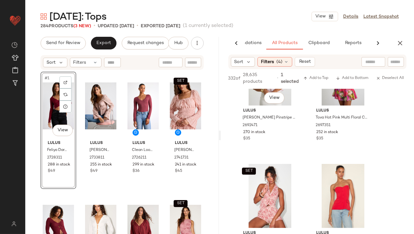
scroll to position [1321, 0]
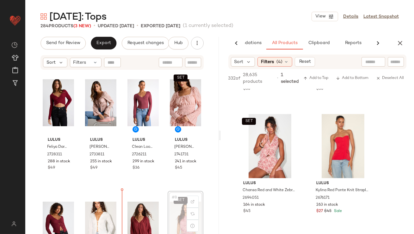
scroll to position [3, 0]
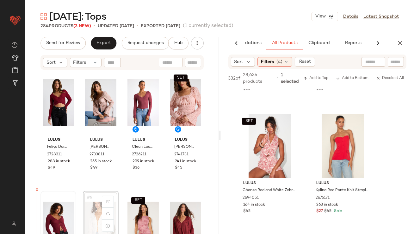
scroll to position [4, 0]
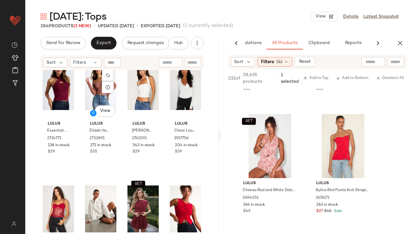
scroll to position [271, 0]
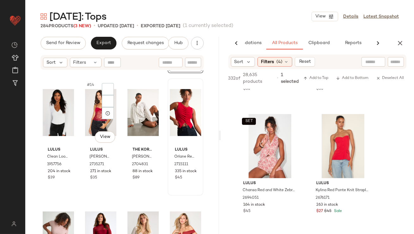
scroll to position [331, 0]
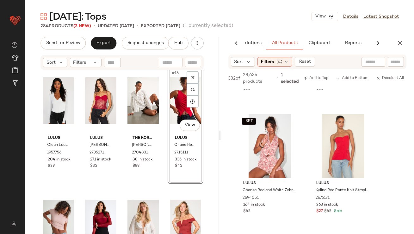
scroll to position [402, 0]
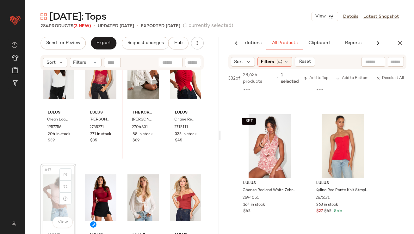
drag, startPoint x: 48, startPoint y: 189, endPoint x: 51, endPoint y: 183, distance: 6.9
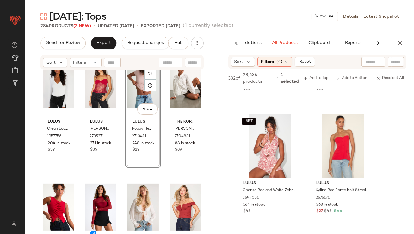
scroll to position [406, 0]
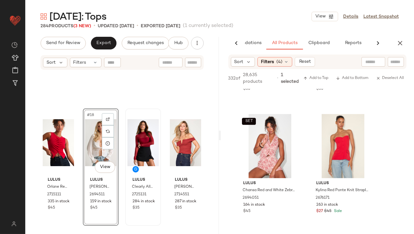
scroll to position [514, 0]
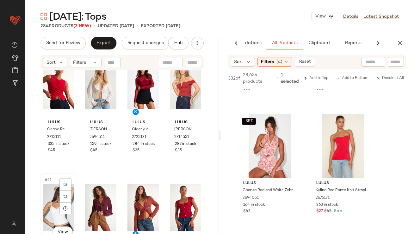
click at [56, 199] on div "#21 View" at bounding box center [58, 207] width 31 height 64
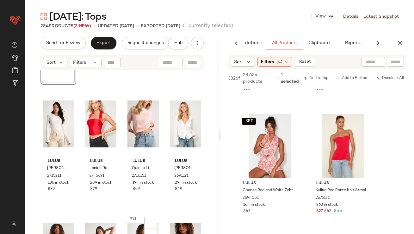
scroll to position [737, 0]
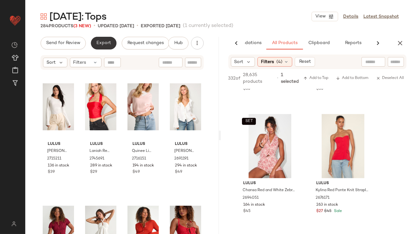
click at [102, 42] on span "Export" at bounding box center [103, 43] width 15 height 5
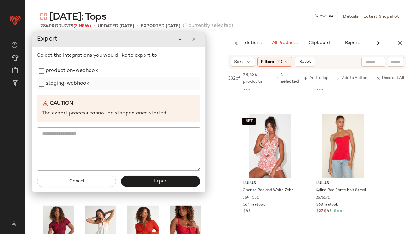
drag, startPoint x: 93, startPoint y: 72, endPoint x: 91, endPoint y: 78, distance: 5.9
click at [93, 72] on label "production-webhook" at bounding box center [72, 71] width 52 height 13
click at [90, 83] on div "staging-webhook" at bounding box center [118, 83] width 163 height 13
click at [93, 89] on div "staging-webhook" at bounding box center [118, 83] width 163 height 13
click at [154, 179] on span "Export" at bounding box center [160, 181] width 15 height 5
